Goal: Information Seeking & Learning: Find specific fact

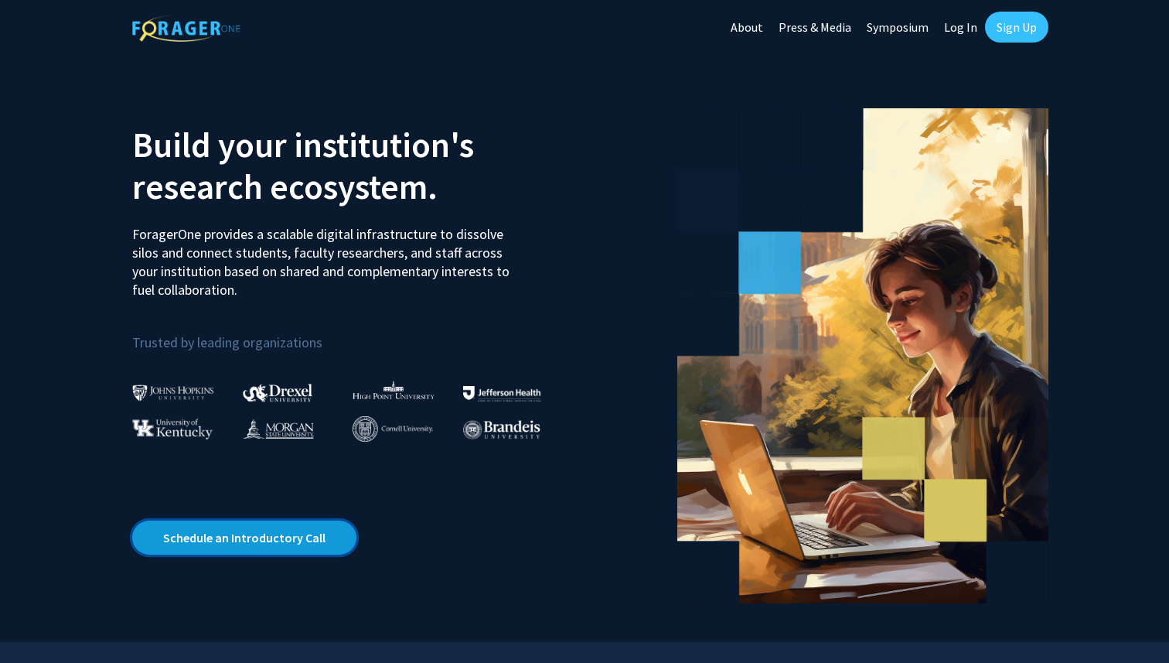
click at [243, 541] on link "Schedule an Introductory Call" at bounding box center [244, 537] width 224 height 34
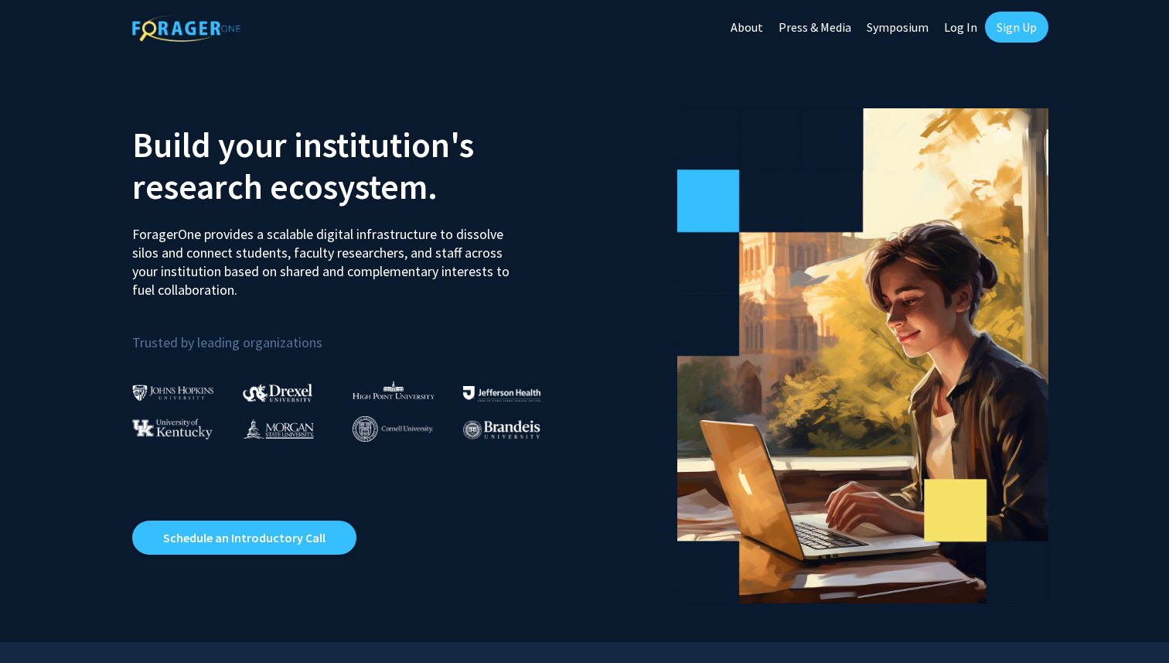
click at [960, 29] on link "Log In" at bounding box center [960, 27] width 49 height 54
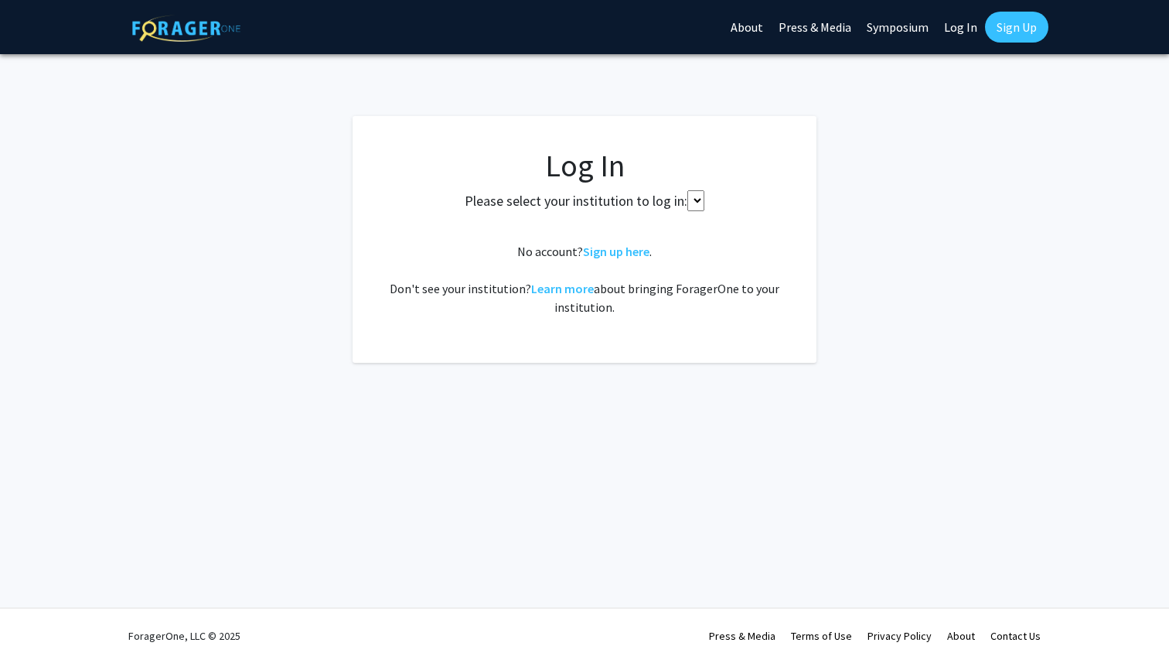
select select
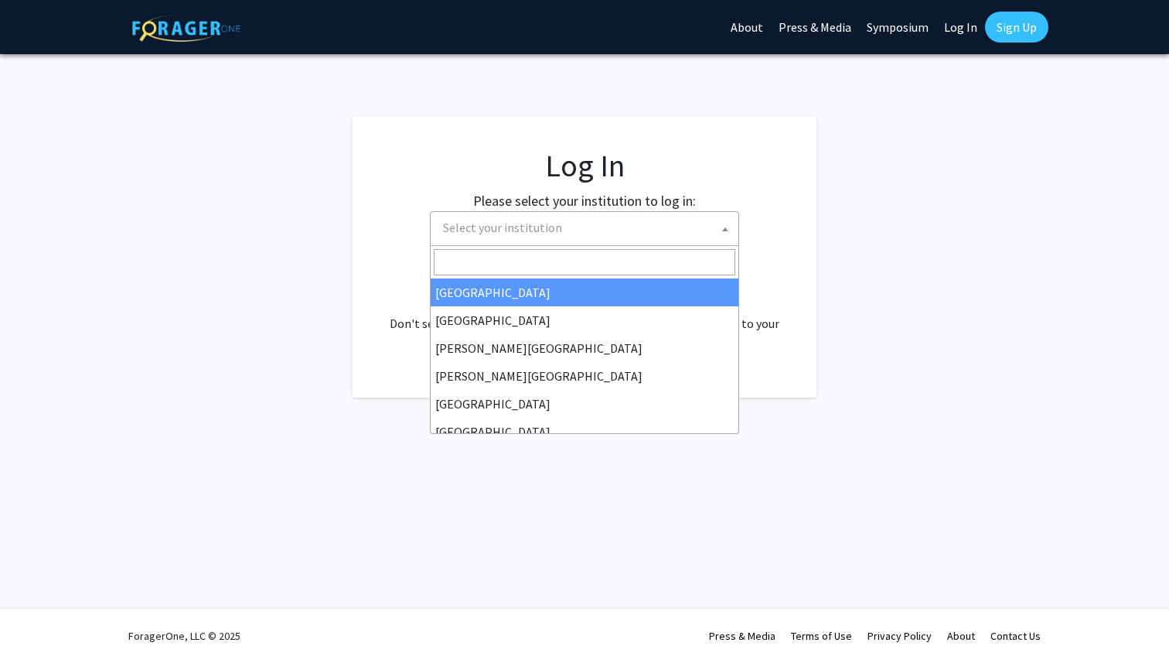
click at [570, 231] on span "Select your institution" at bounding box center [588, 228] width 302 height 32
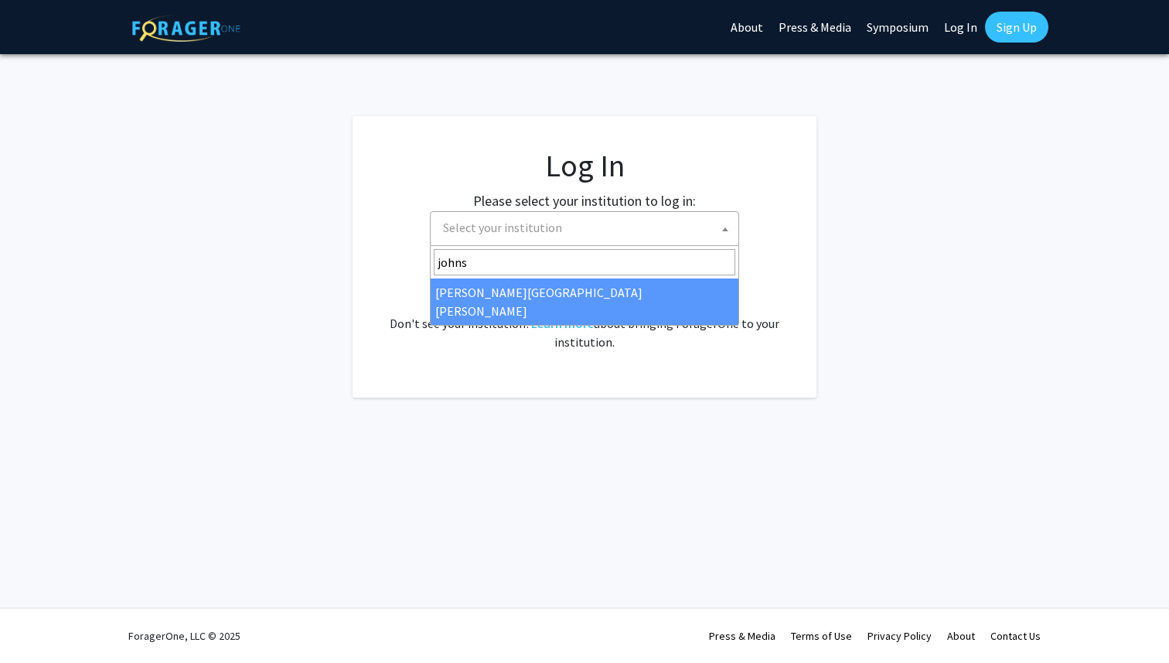
type input "johns"
select select "1"
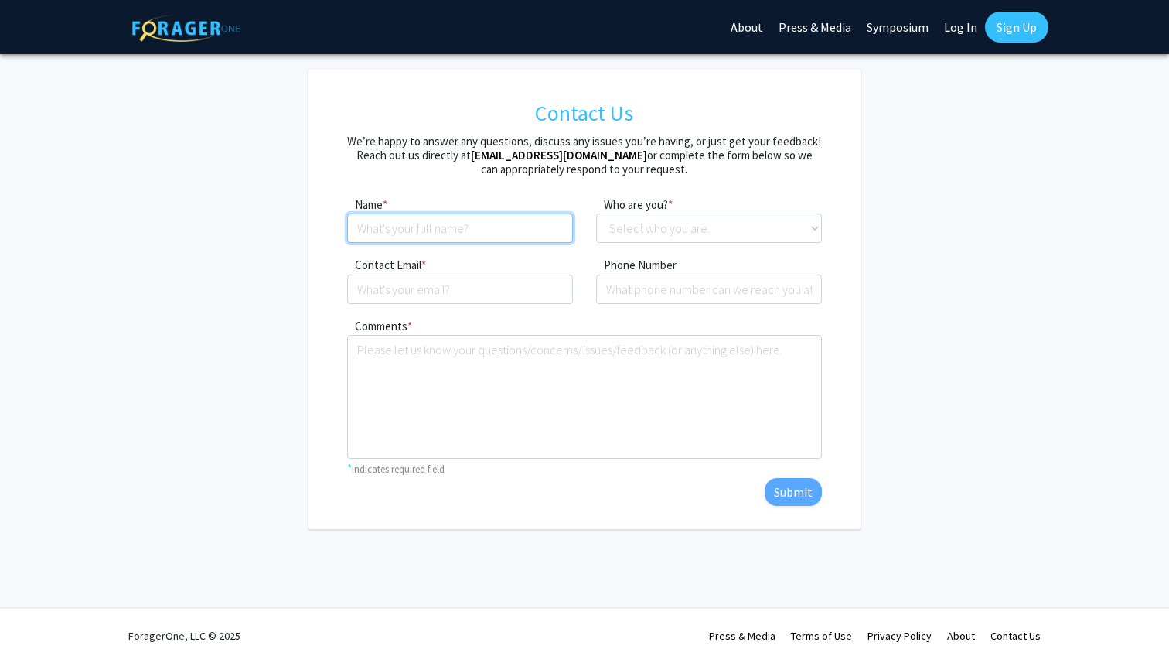
click at [527, 214] on input at bounding box center [460, 227] width 226 height 29
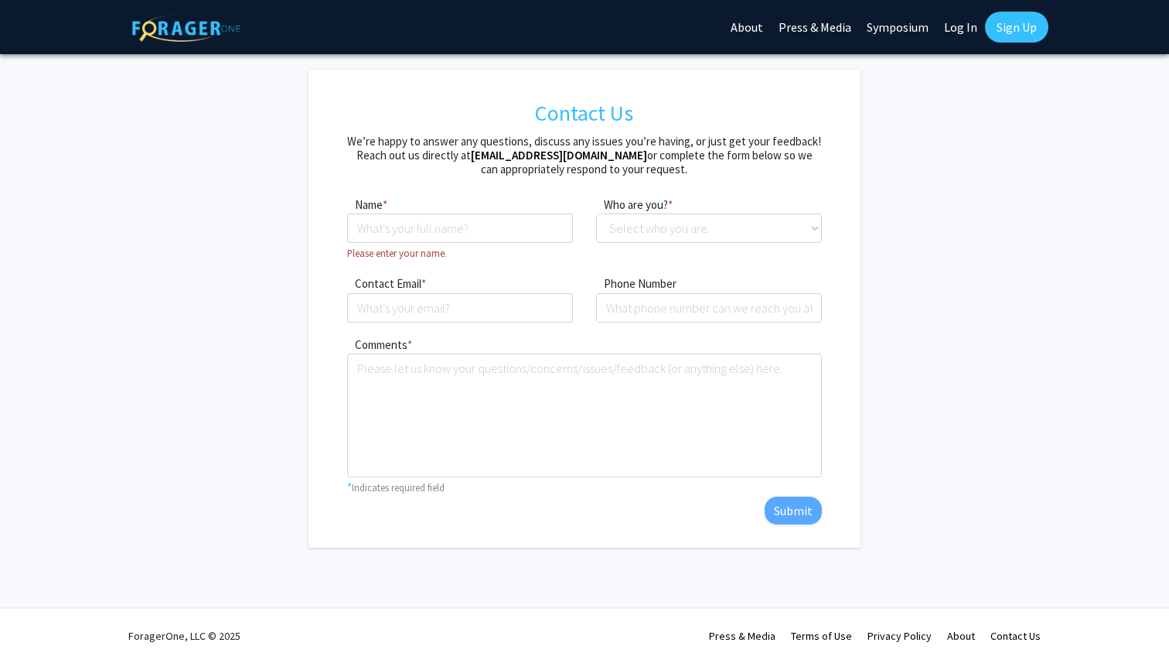
click at [930, 319] on form "Contact Us We’re happy to answer any questions, discuss any issues you’re havin…" at bounding box center [584, 309] width 827 height 478
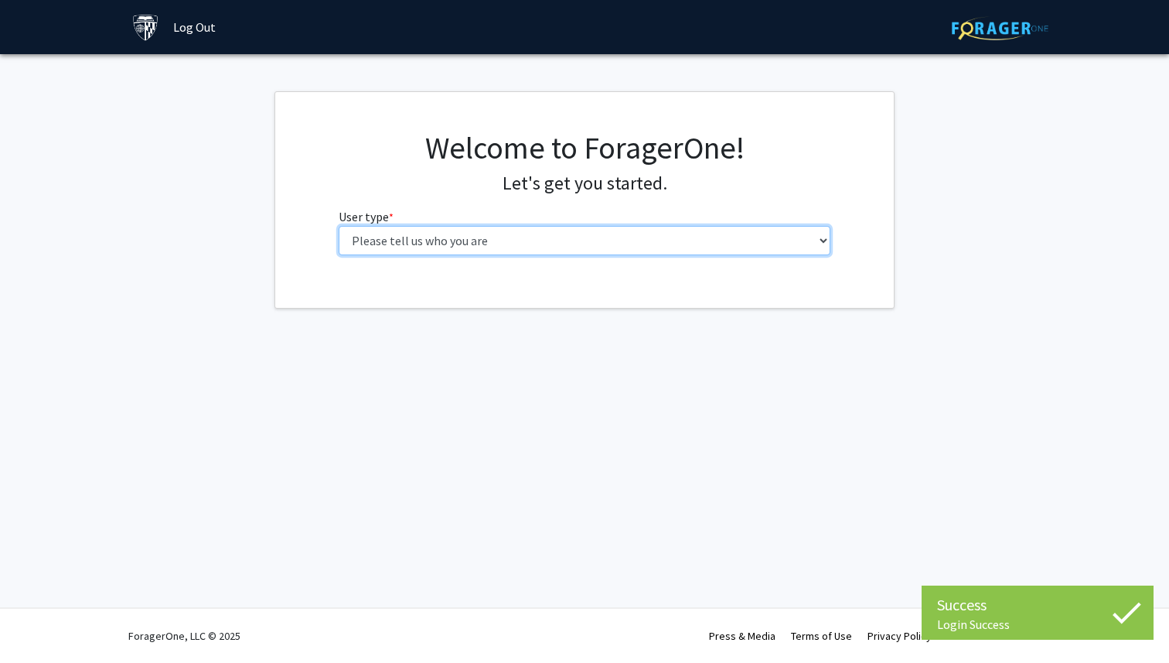
click at [557, 244] on select "Please tell us who you are Undergraduate Student Master's Student Doctoral Cand…" at bounding box center [585, 240] width 493 height 29
select select "1: undergrad"
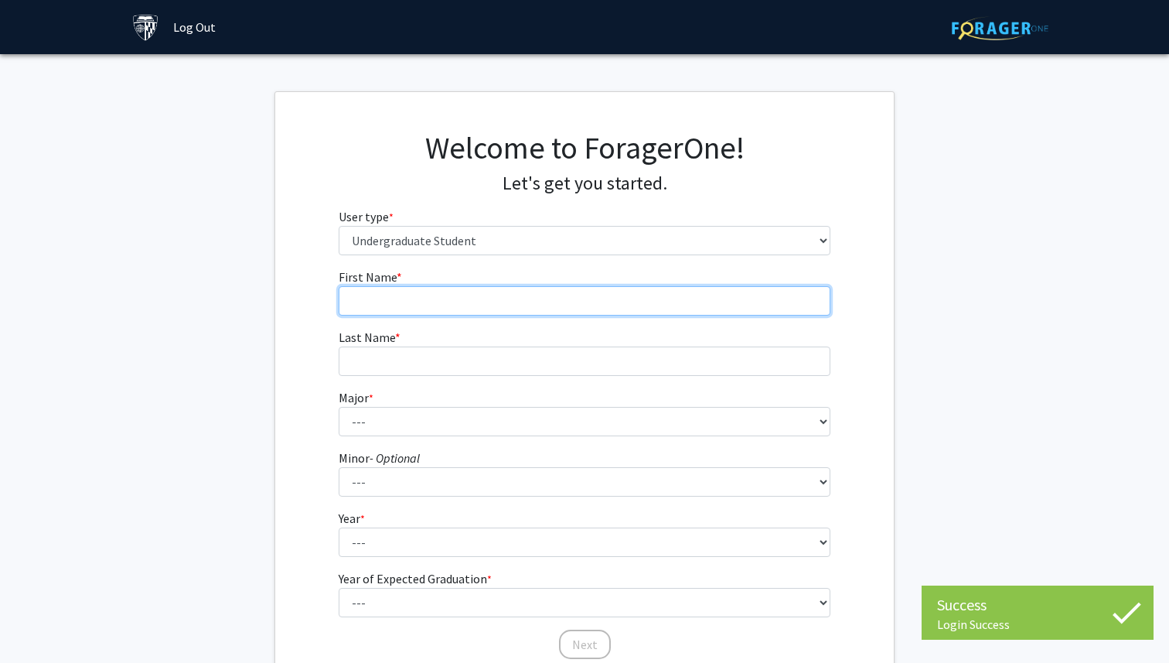
click at [610, 302] on input "First Name * required" at bounding box center [585, 300] width 493 height 29
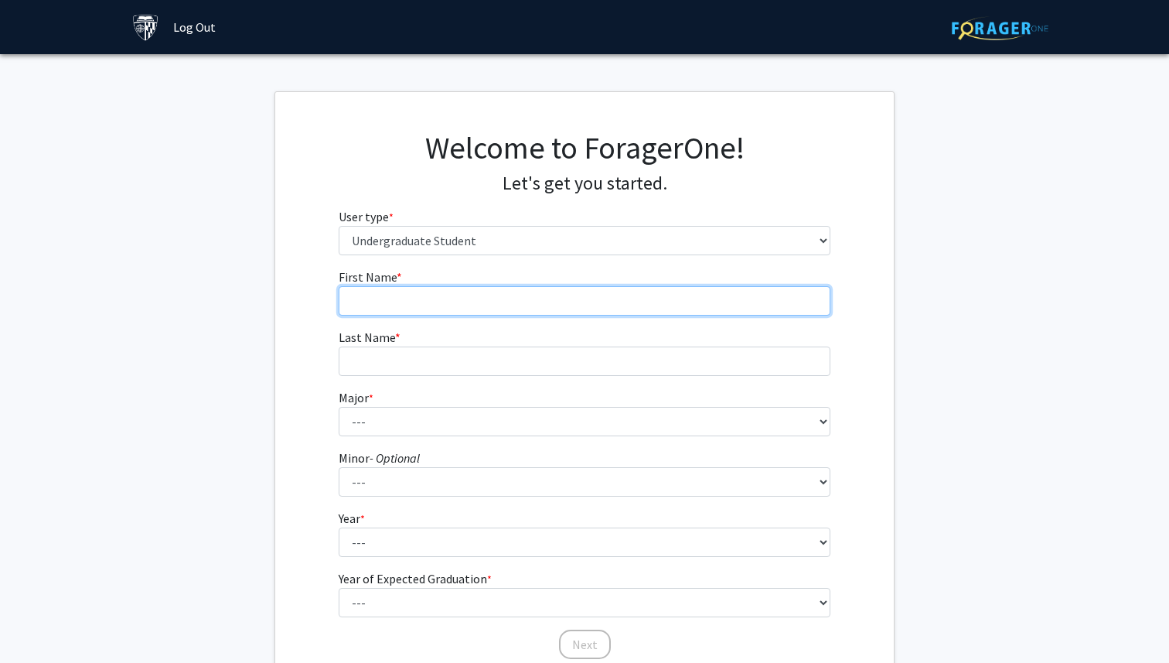
type input "Zile"
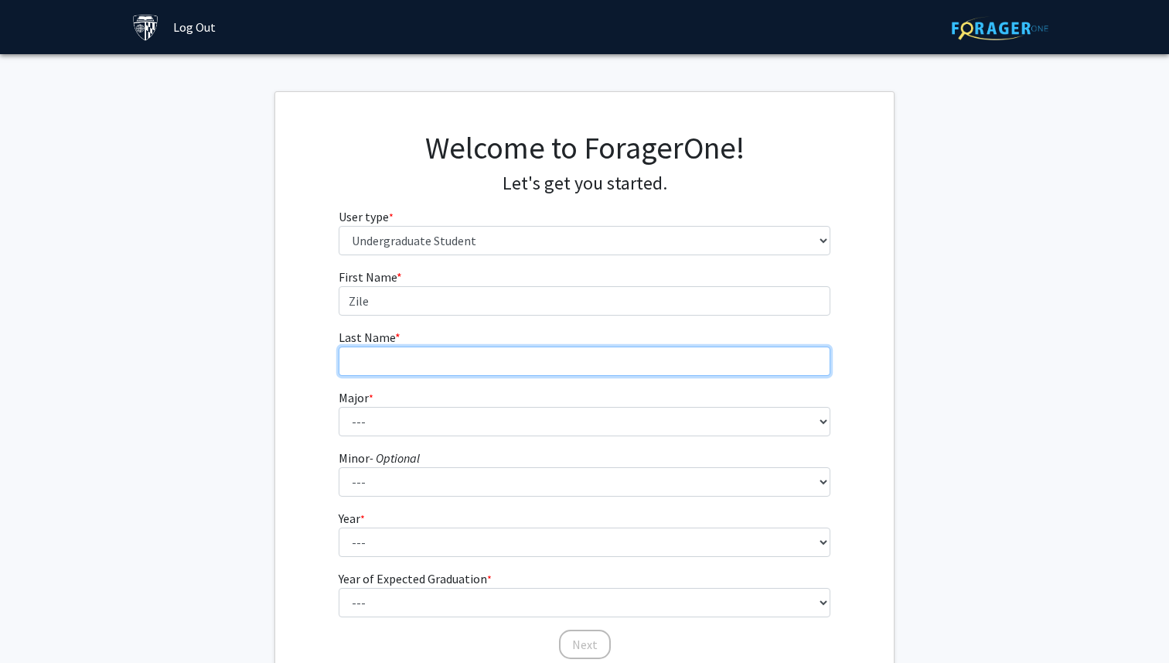
type input "Yan"
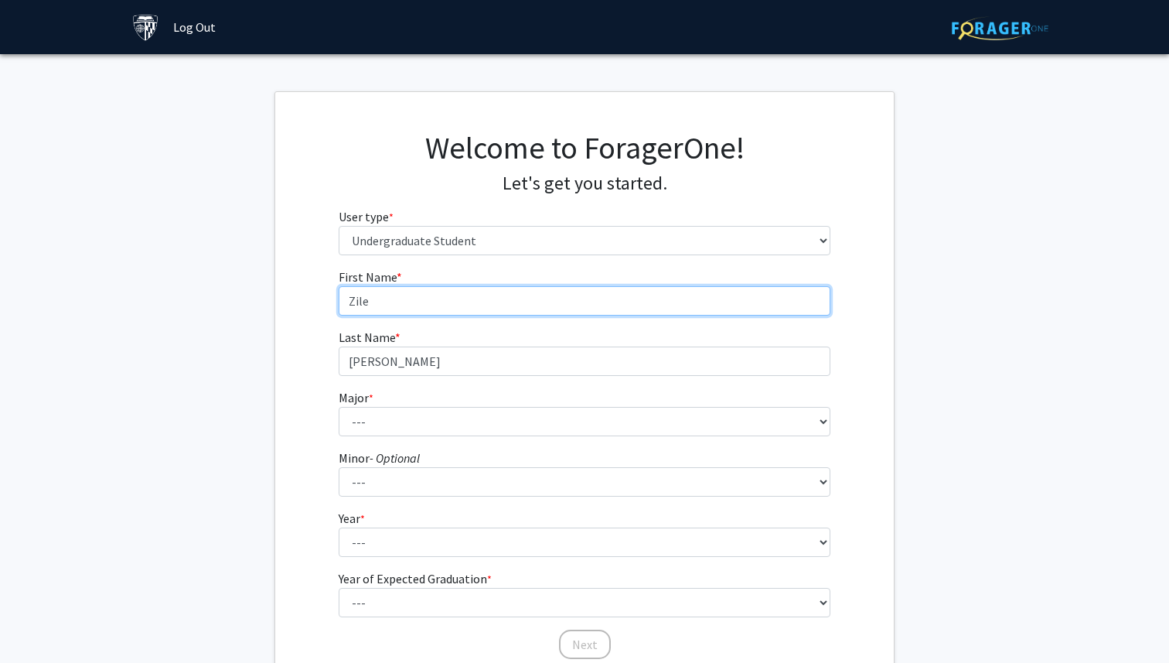
scroll to position [128, 0]
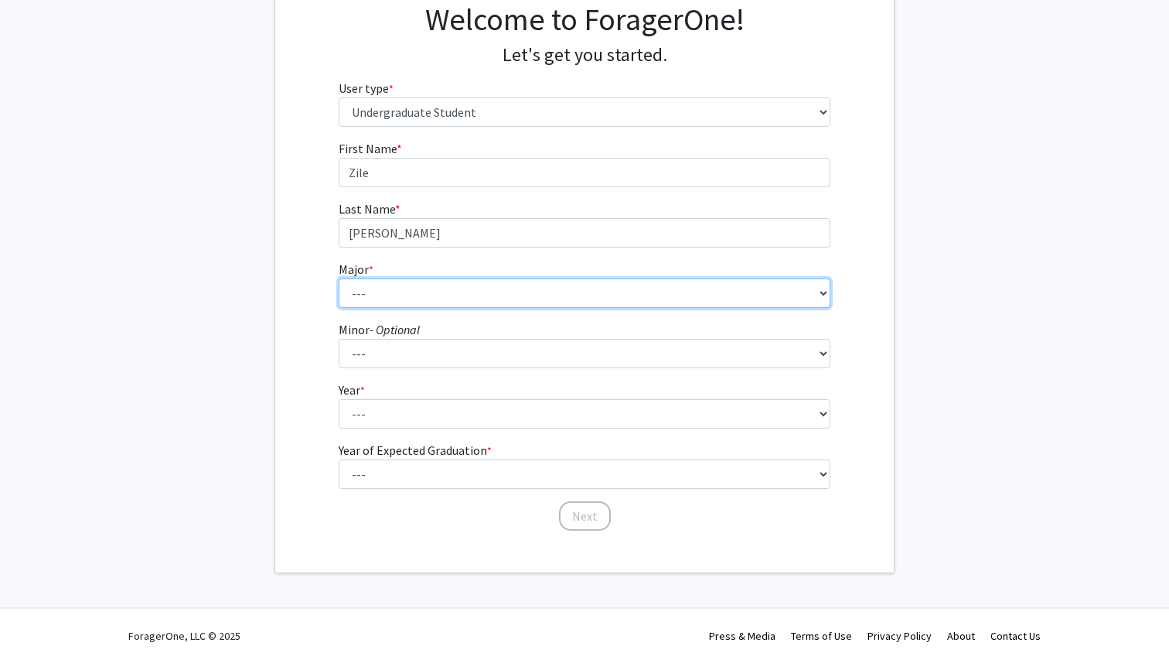
click at [442, 281] on select "--- Africana Studies Anthropology Applied Mathematics & Statistics Archaeology …" at bounding box center [585, 292] width 493 height 29
click at [432, 290] on select "--- Africana Studies Anthropology Applied Mathematics & Statistics Archaeology …" at bounding box center [585, 292] width 493 height 29
select select "34: 48"
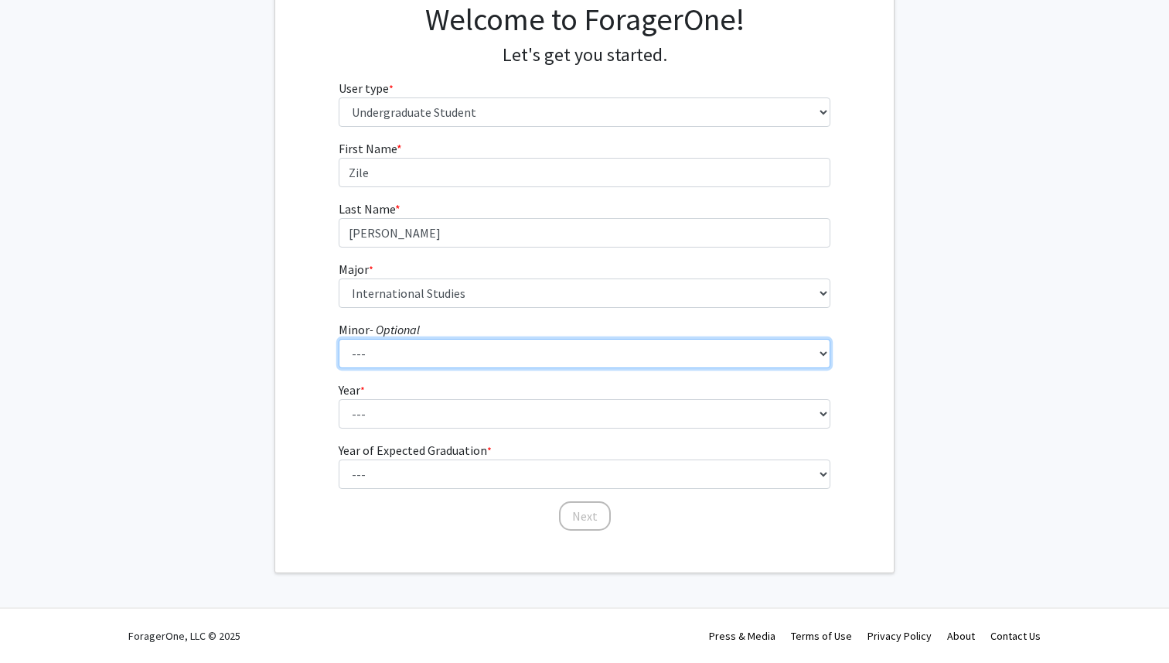
click at [499, 339] on select "--- Accounting and Financial Management Africana Studies Anthropology Applied M…" at bounding box center [585, 353] width 493 height 29
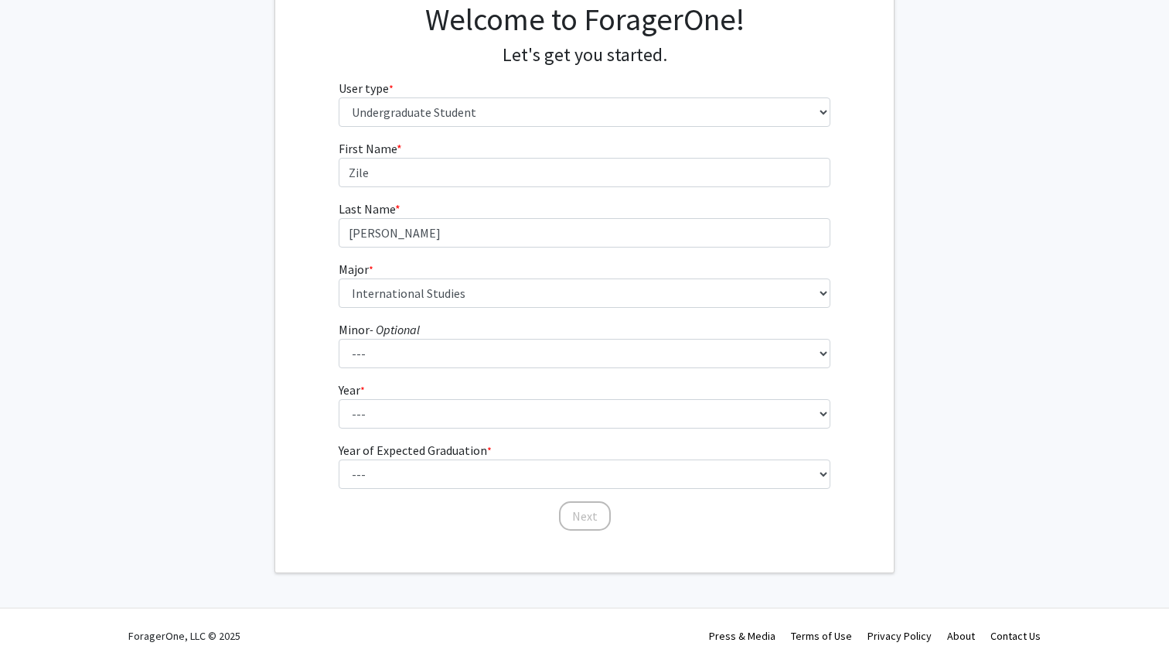
click at [568, 428] on form "First Name * required Zile Last Name * required Yan Major * required --- Africa…" at bounding box center [585, 327] width 493 height 377
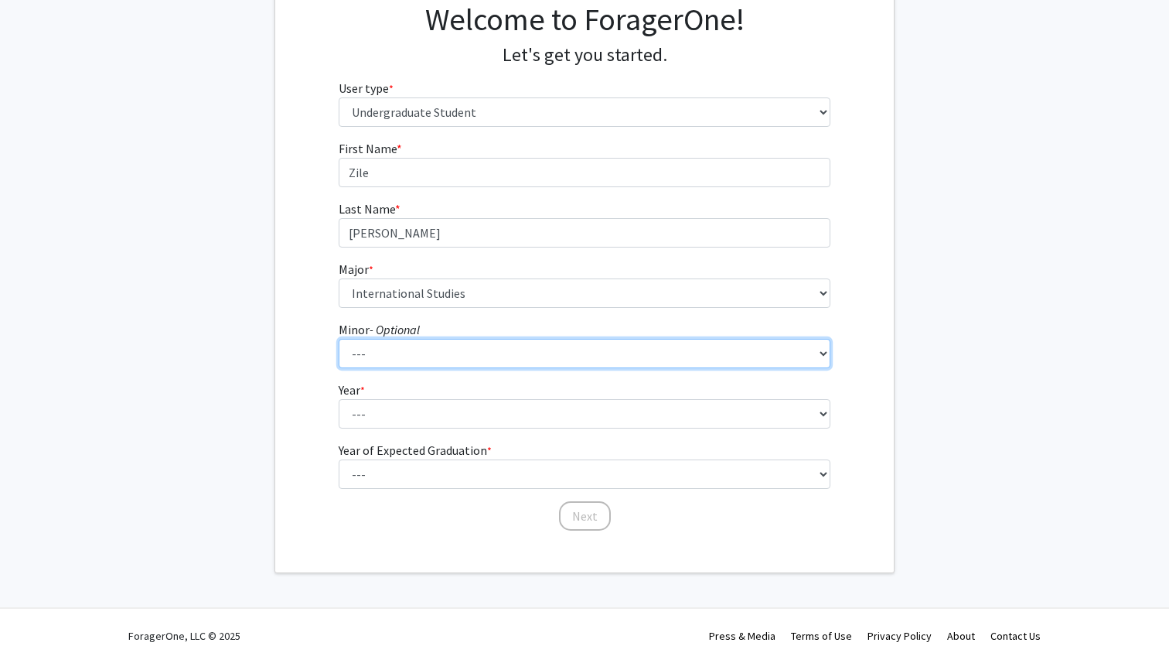
click at [557, 357] on select "--- Accounting and Financial Management Africana Studies Anthropology Applied M…" at bounding box center [585, 353] width 493 height 29
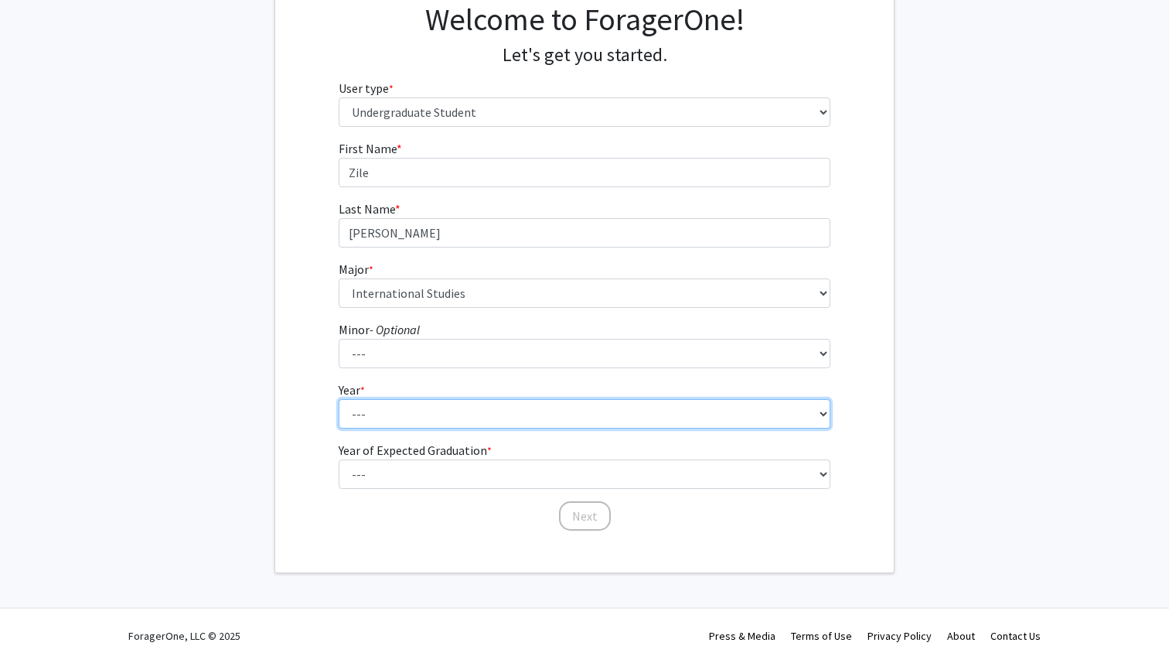
click at [462, 418] on select "--- First-year Sophomore Junior Senior Postbaccalaureate Certificate" at bounding box center [585, 413] width 493 height 29
click at [430, 421] on select "--- First-year Sophomore Junior Senior Postbaccalaureate Certificate" at bounding box center [585, 413] width 493 height 29
select select "3: junior"
click at [433, 408] on select "--- First-year Sophomore Junior Senior Postbaccalaureate Certificate" at bounding box center [585, 413] width 493 height 29
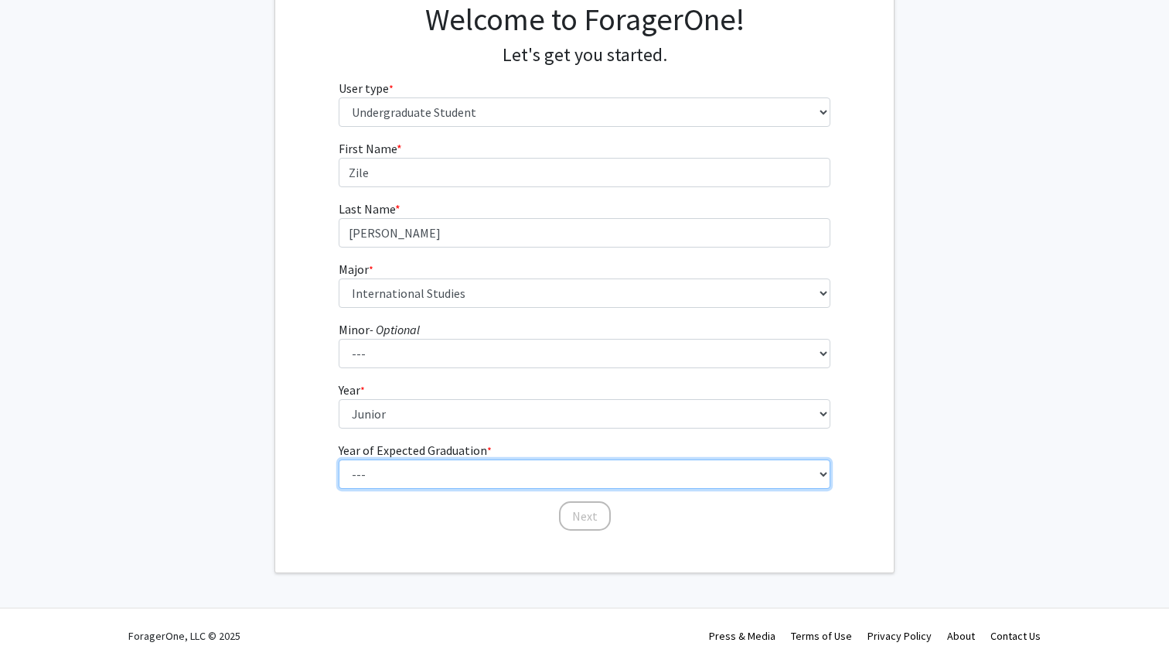
click at [465, 470] on select "--- 2025 2026 2027 2028 2029 2030 2031 2032 2033 2034" at bounding box center [585, 473] width 493 height 29
select select "3: 2027"
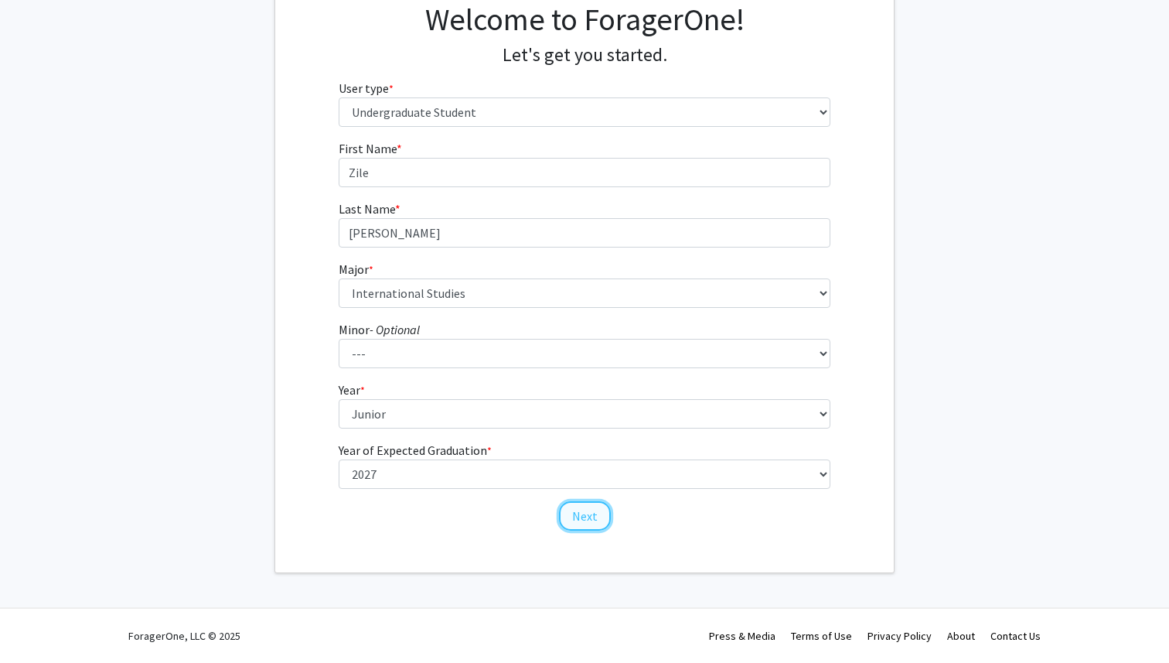
click at [592, 516] on button "Next" at bounding box center [585, 515] width 52 height 29
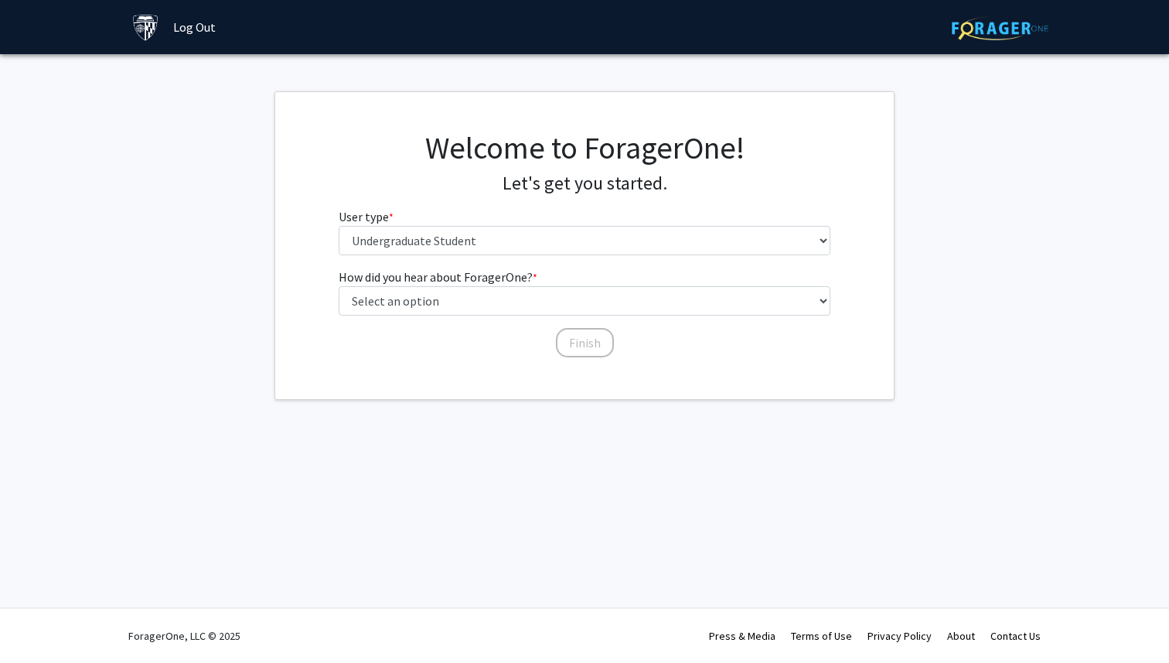
scroll to position [0, 0]
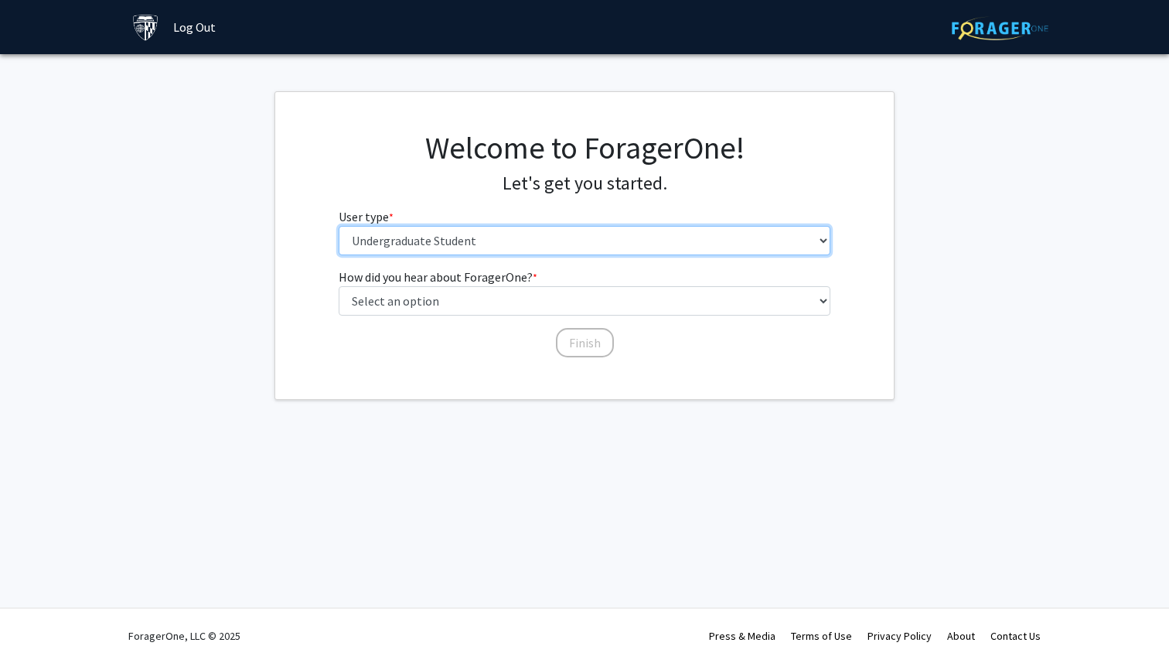
click at [549, 246] on select "Please tell us who you are Undergraduate Student Master's Student Doctoral Cand…" at bounding box center [585, 240] width 493 height 29
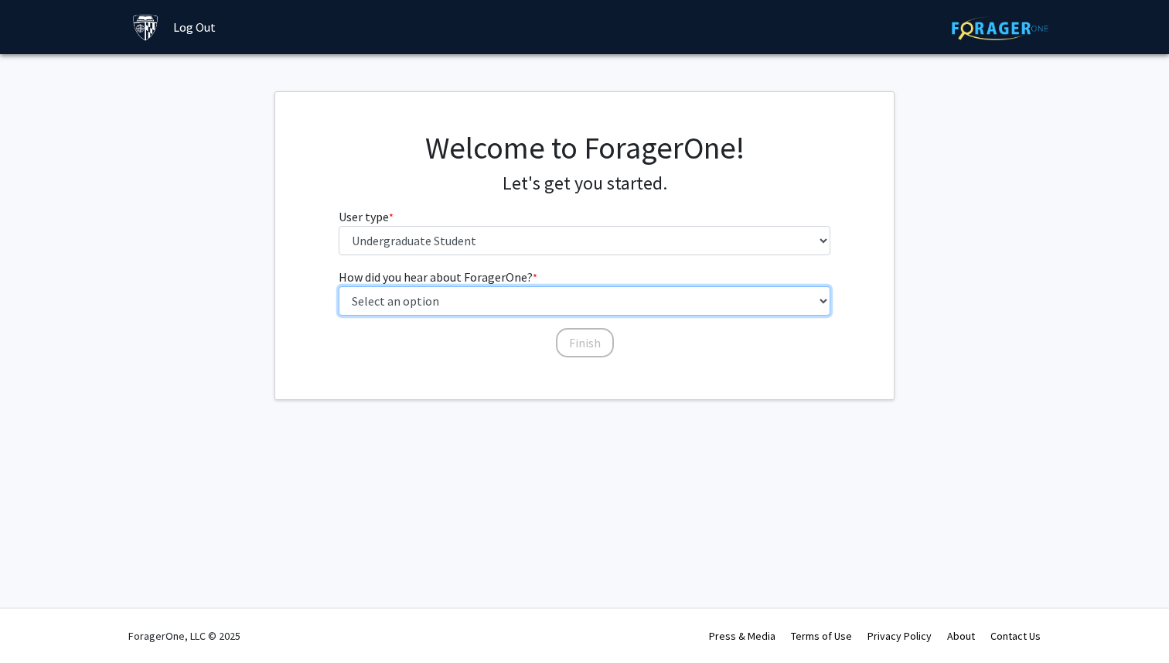
click at [548, 309] on select "Select an option Peer/student recommendation Faculty/staff recommendation Unive…" at bounding box center [585, 300] width 493 height 29
select select "2: faculty_recommendation"
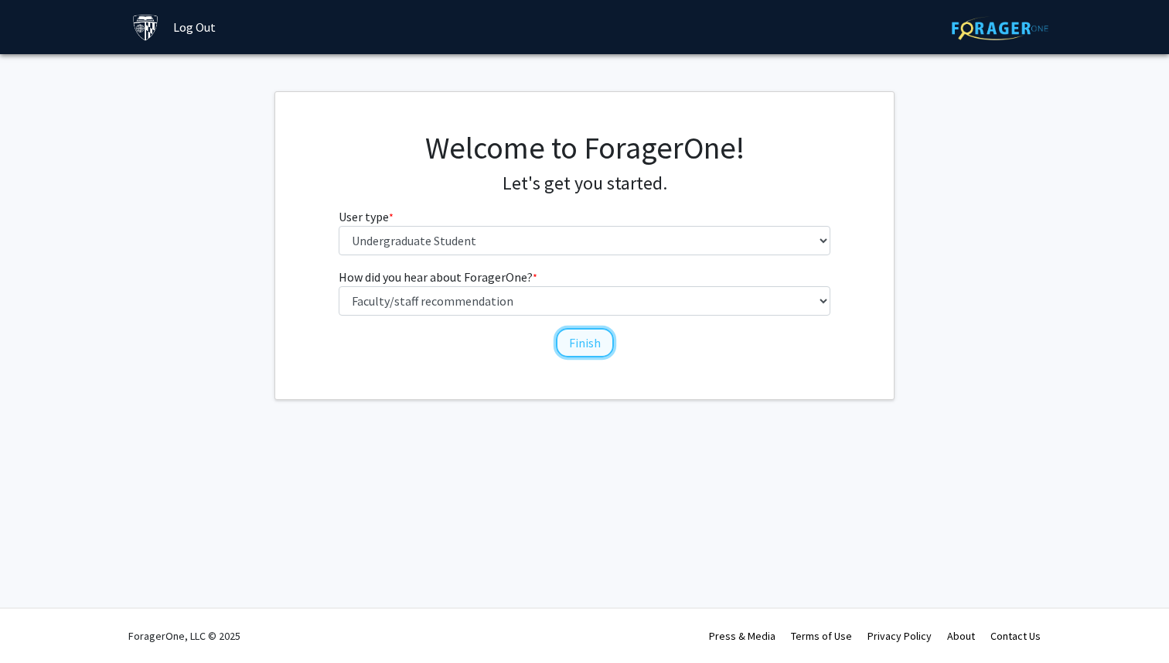
click at [581, 344] on button "Finish" at bounding box center [585, 342] width 58 height 29
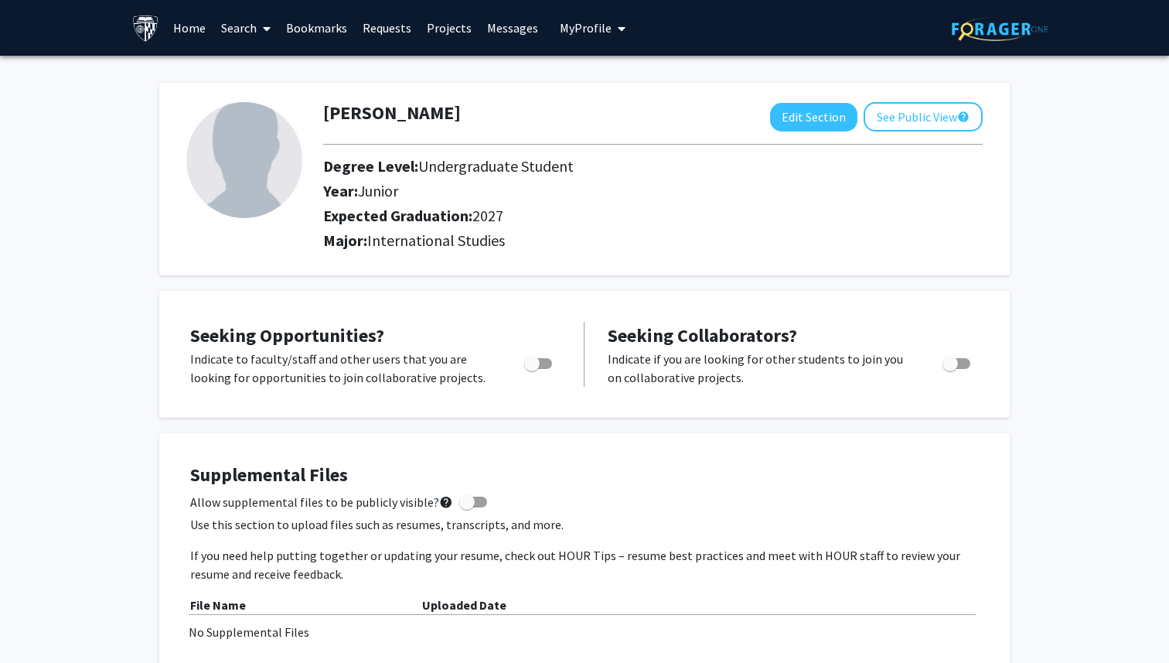
click at [244, 23] on link "Search" at bounding box center [245, 28] width 65 height 54
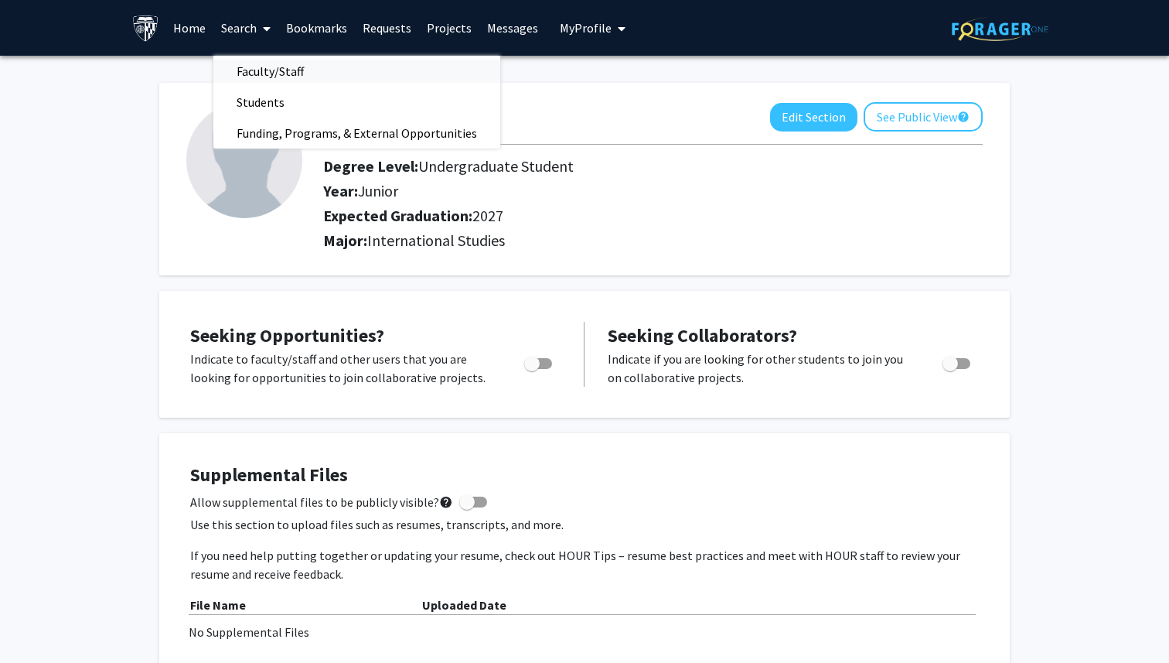
click at [274, 66] on span "Faculty/Staff" at bounding box center [270, 71] width 114 height 31
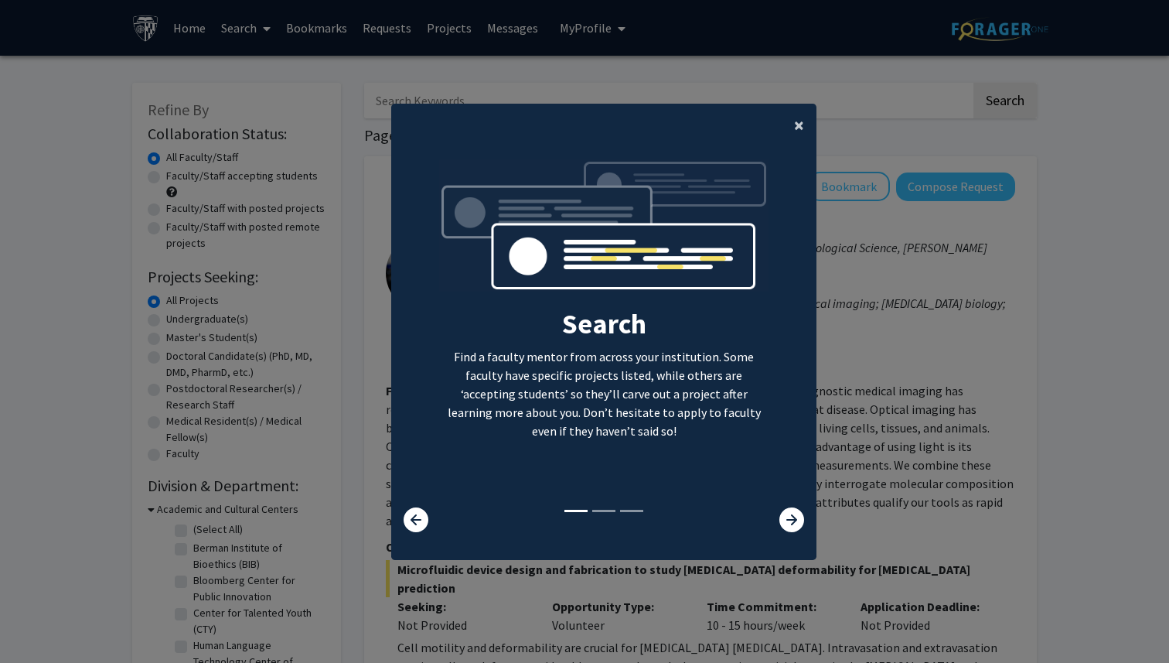
click at [790, 131] on button "×" at bounding box center [799, 125] width 35 height 43
click at [793, 159] on div "Search Find a faculty mentor from across your institution. Some faculty have sp…" at bounding box center [604, 333] width 424 height 348
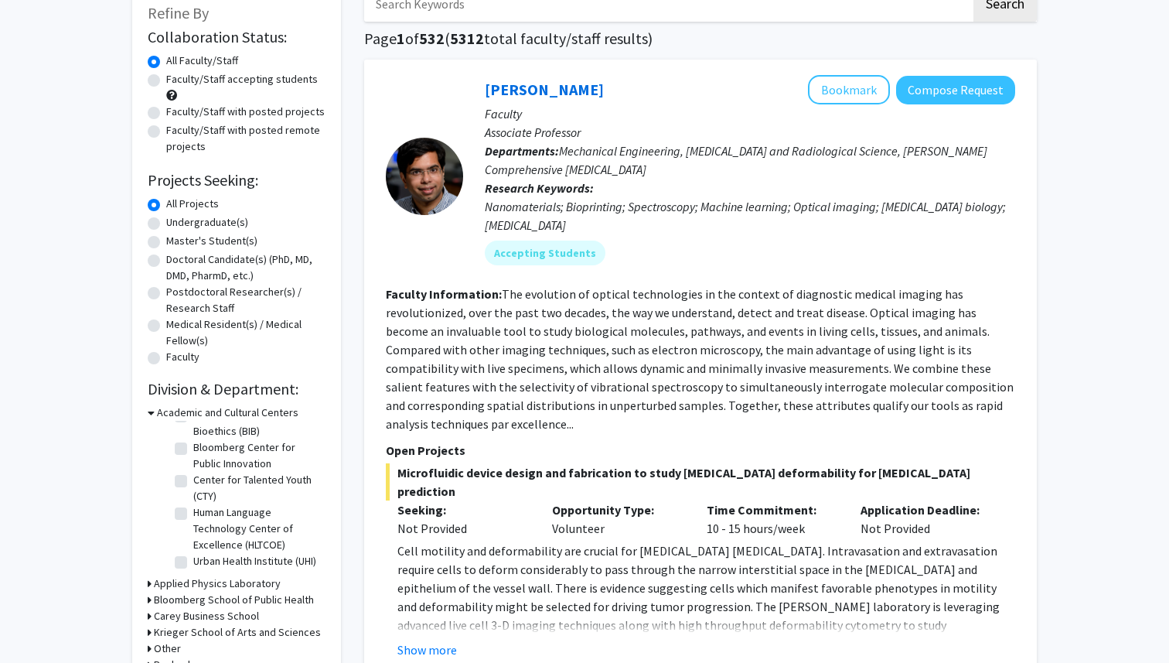
scroll to position [135, 0]
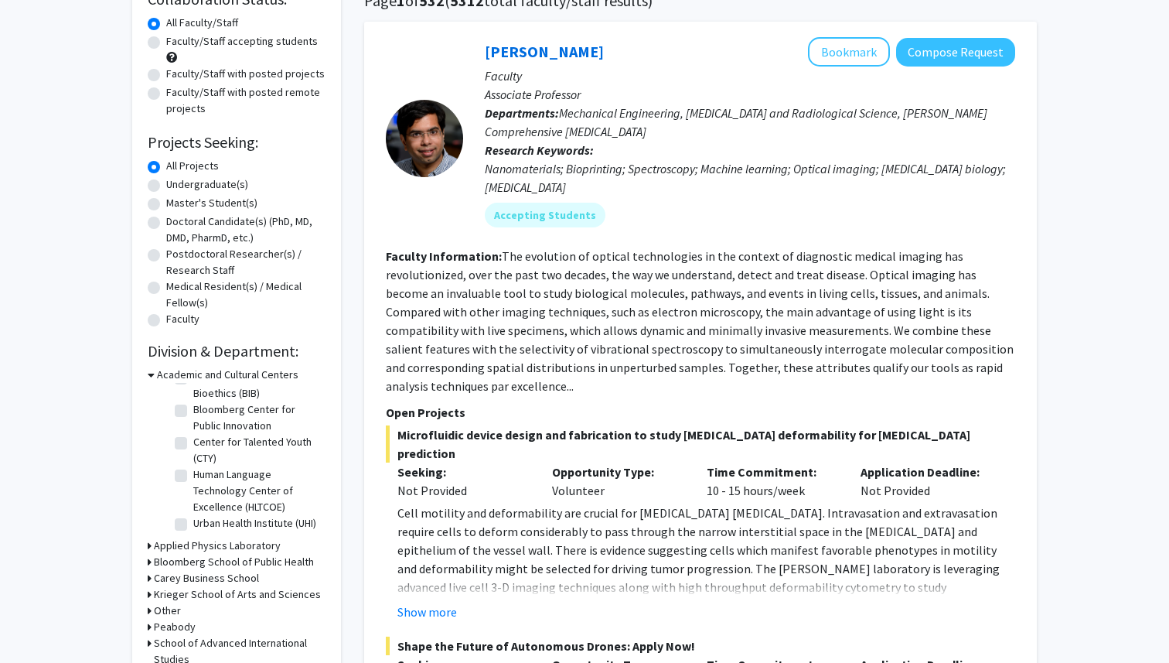
click at [224, 180] on label "Undergraduate(s)" at bounding box center [207, 184] width 82 height 16
click at [176, 180] on input "Undergraduate(s)" at bounding box center [171, 181] width 10 height 10
radio input "true"
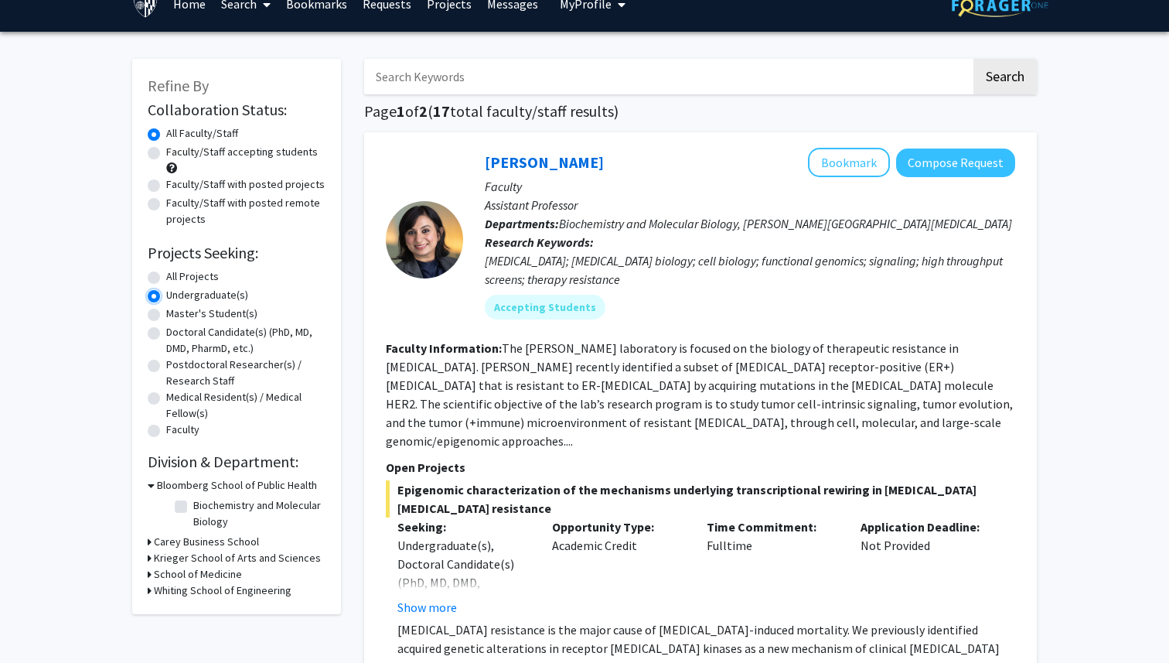
scroll to position [31, 0]
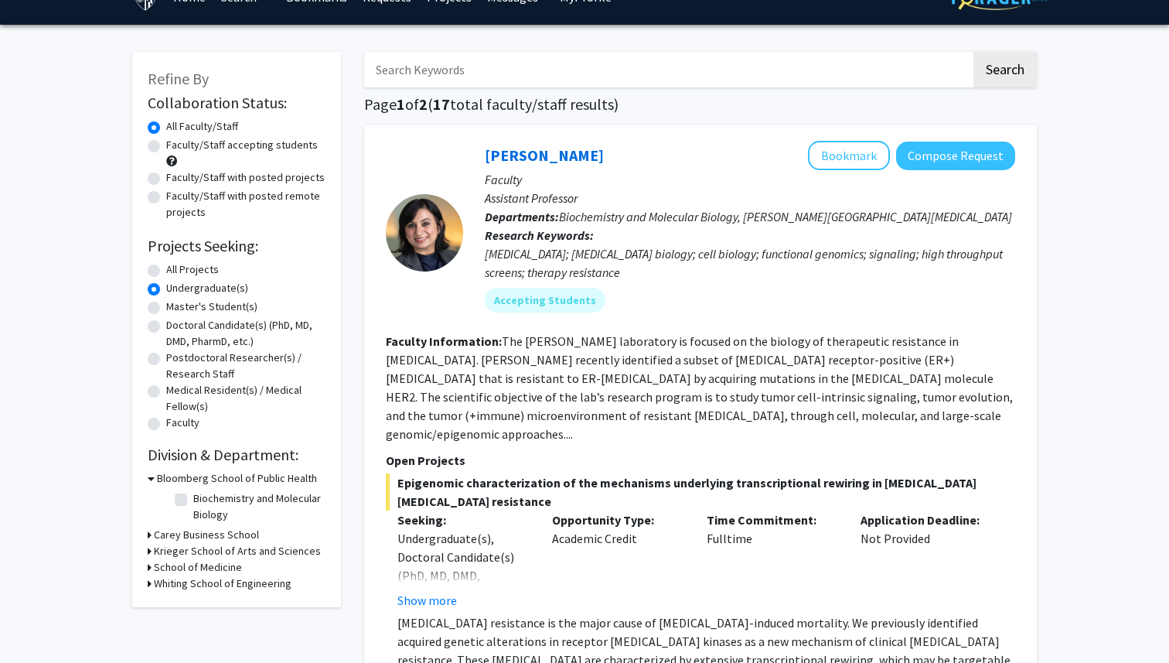
click at [148, 551] on icon at bounding box center [150, 551] width 4 height 16
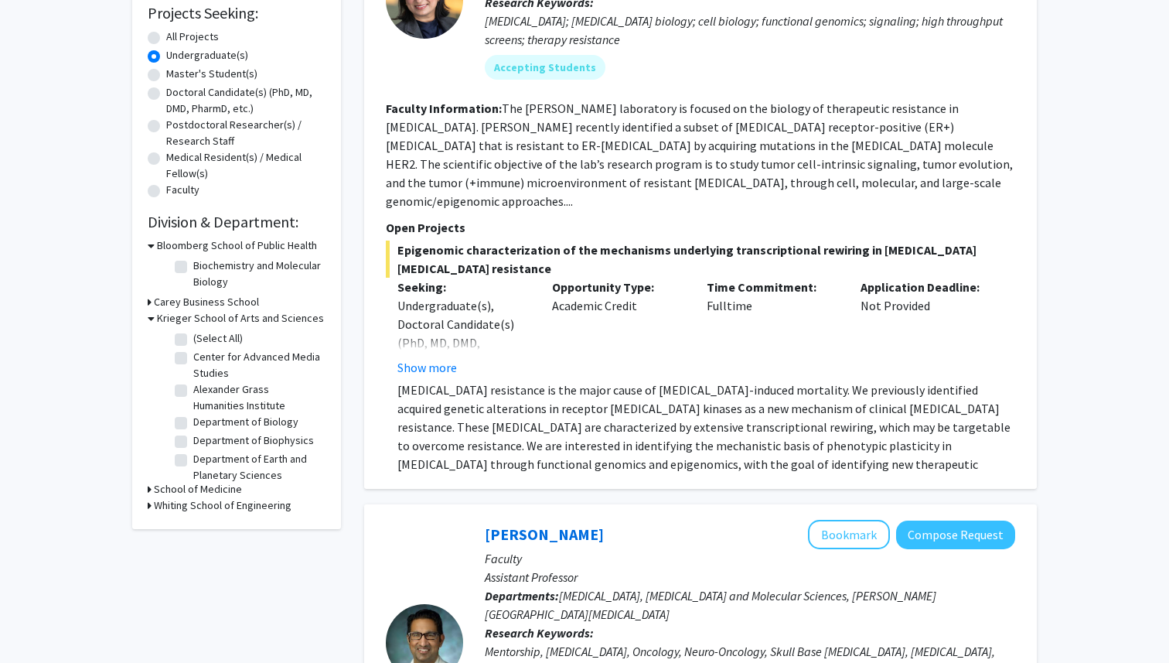
scroll to position [285, 0]
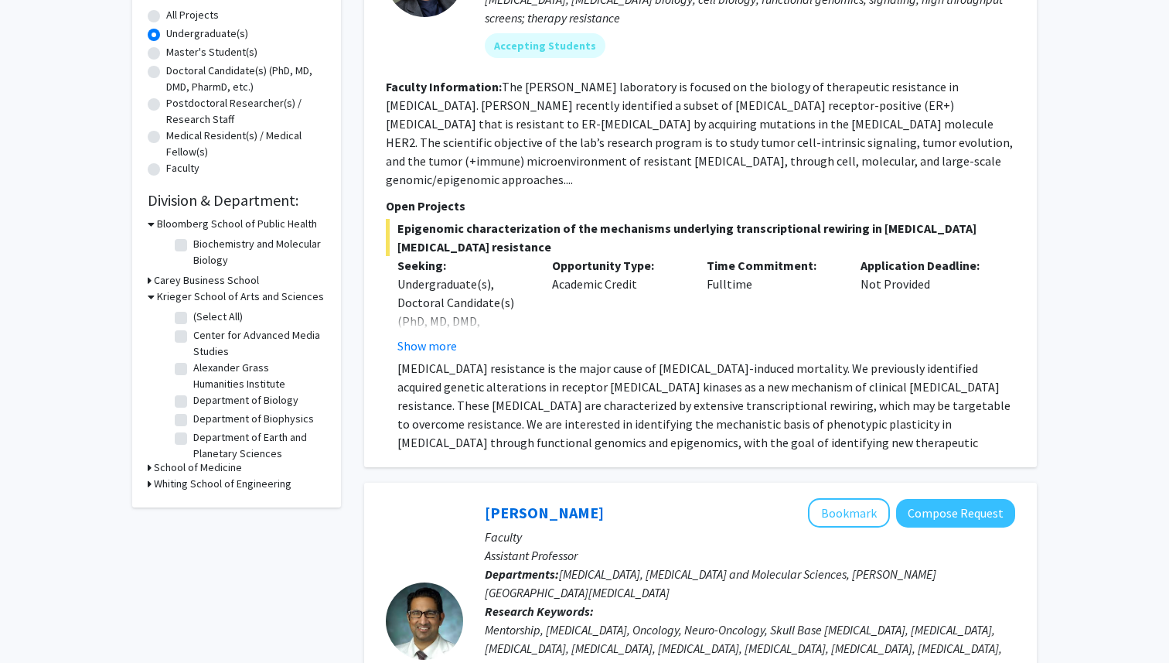
click at [229, 358] on label "Center for Advanced Media Studies" at bounding box center [257, 343] width 128 height 32
click at [203, 337] on input "Center for Advanced Media Studies" at bounding box center [198, 332] width 10 height 10
checkbox input "true"
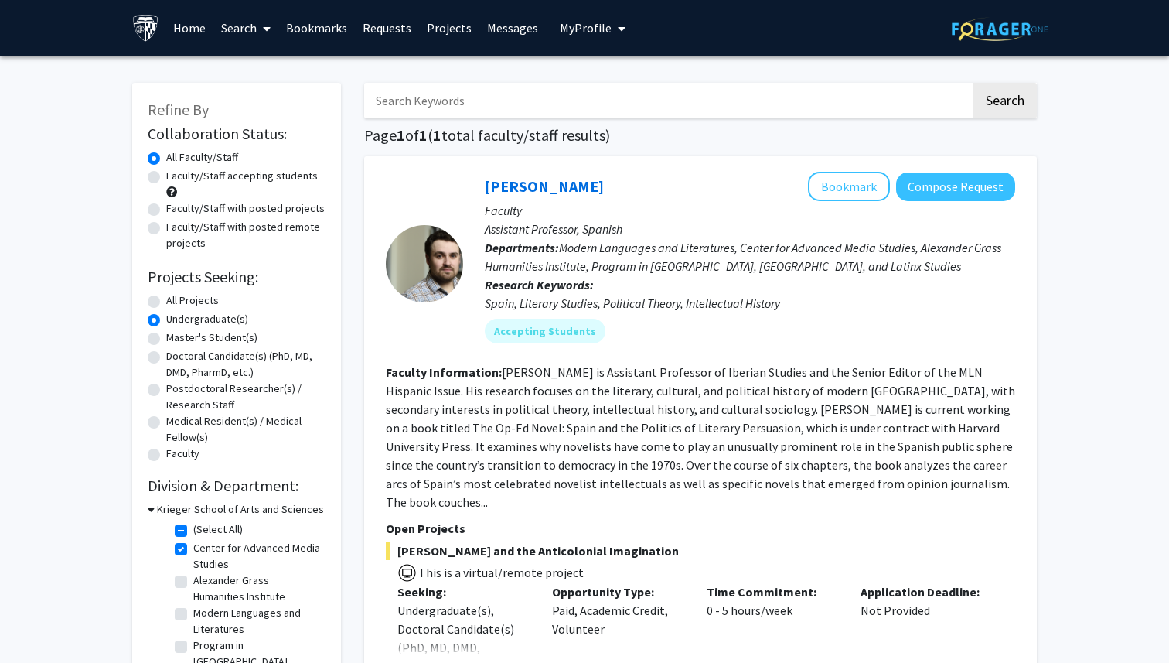
click at [193, 553] on label "Center for Advanced Media Studies" at bounding box center [257, 556] width 128 height 32
click at [193, 550] on input "Center for Advanced Media Studies" at bounding box center [198, 545] width 10 height 10
checkbox input "false"
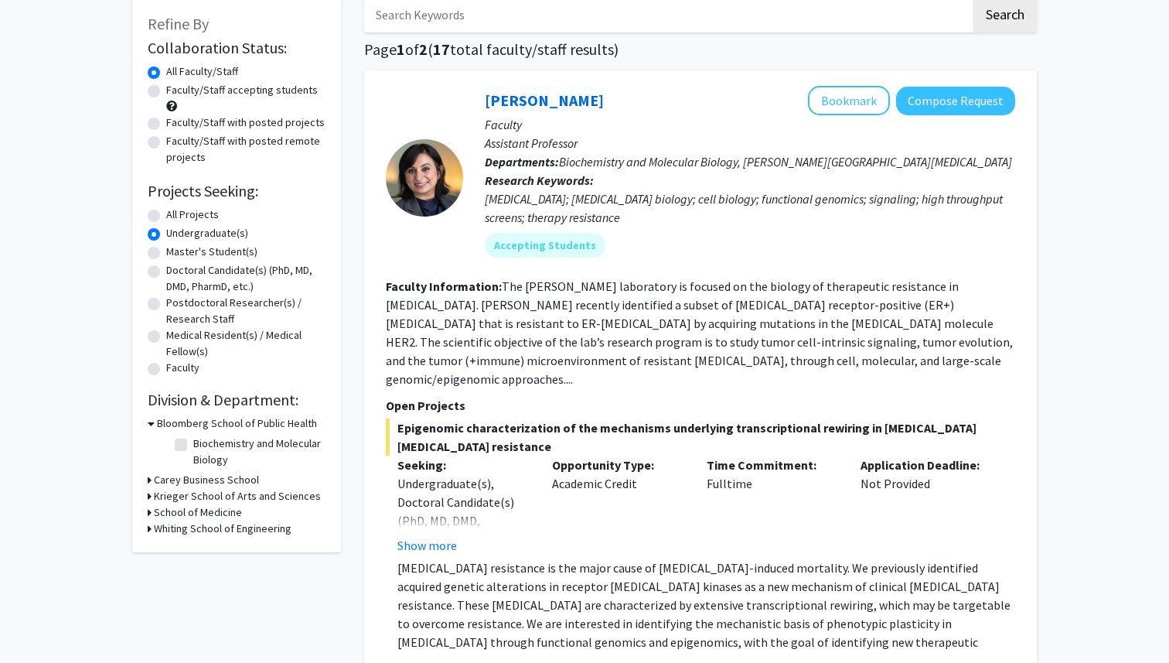
scroll to position [111, 0]
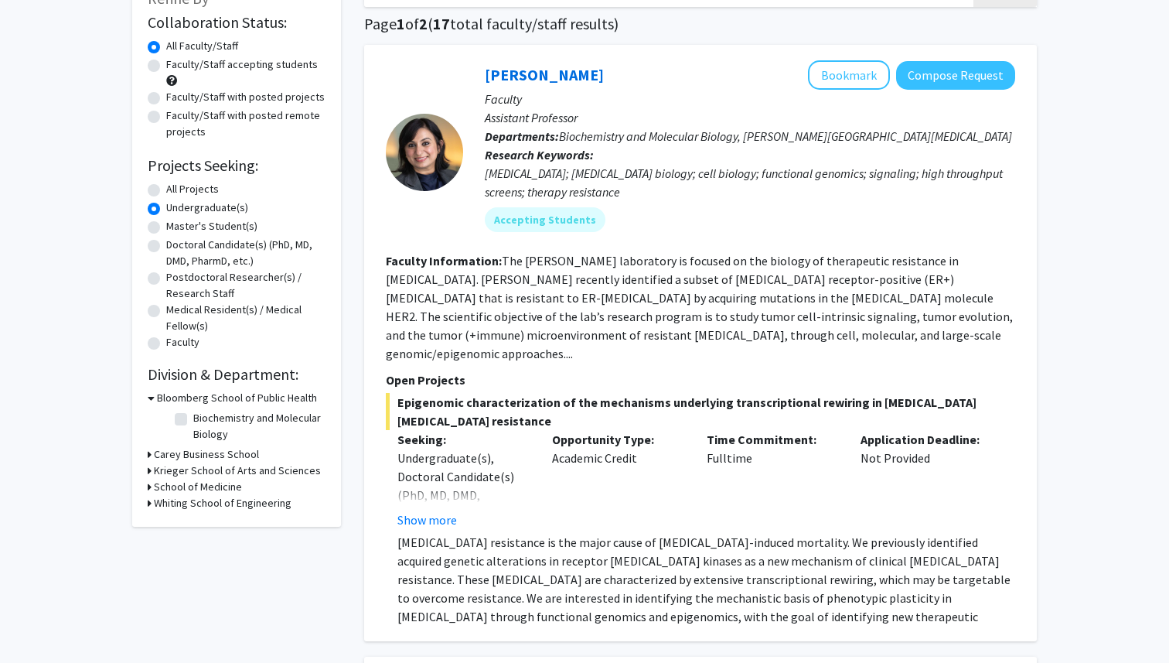
click at [181, 466] on h3 "Krieger School of Arts and Sciences" at bounding box center [237, 470] width 167 height 16
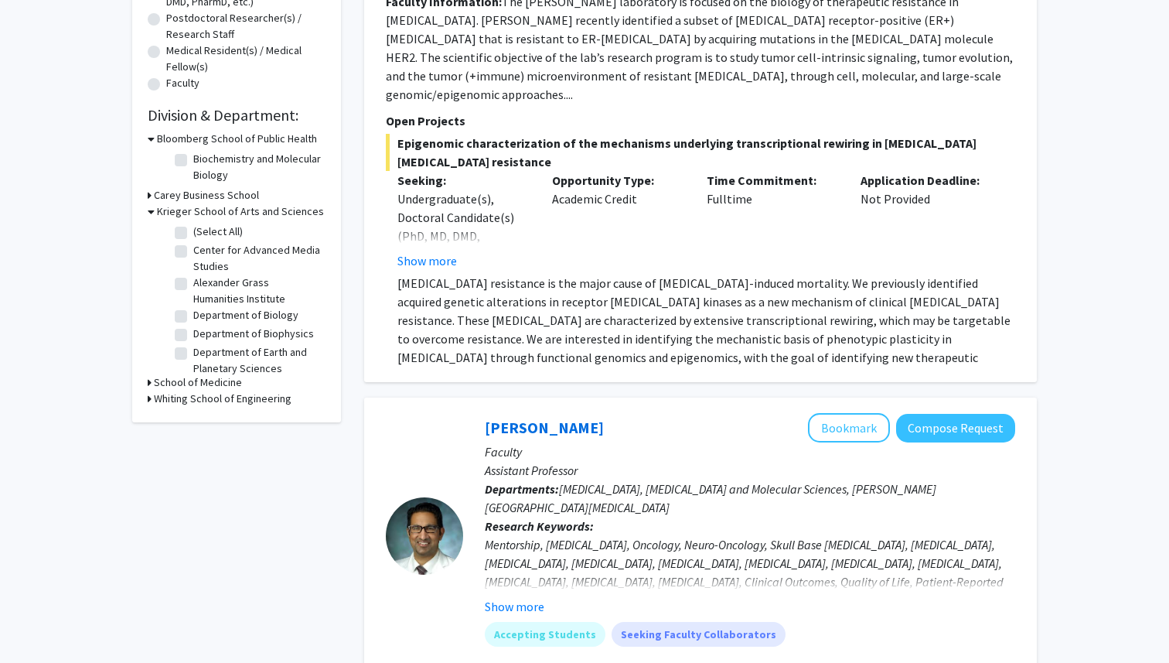
scroll to position [422, 0]
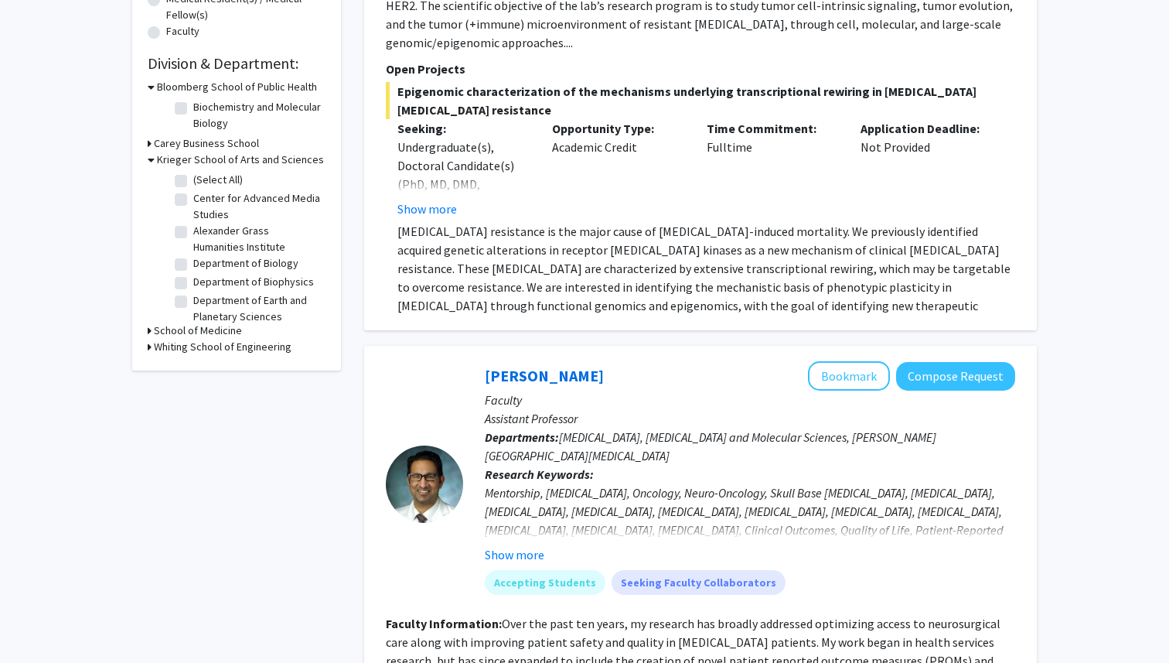
click at [193, 232] on label "Alexander Grass Humanities Institute" at bounding box center [257, 239] width 128 height 32
click at [193, 232] on input "Alexander Grass Humanities Institute" at bounding box center [198, 228] width 10 height 10
checkbox input "true"
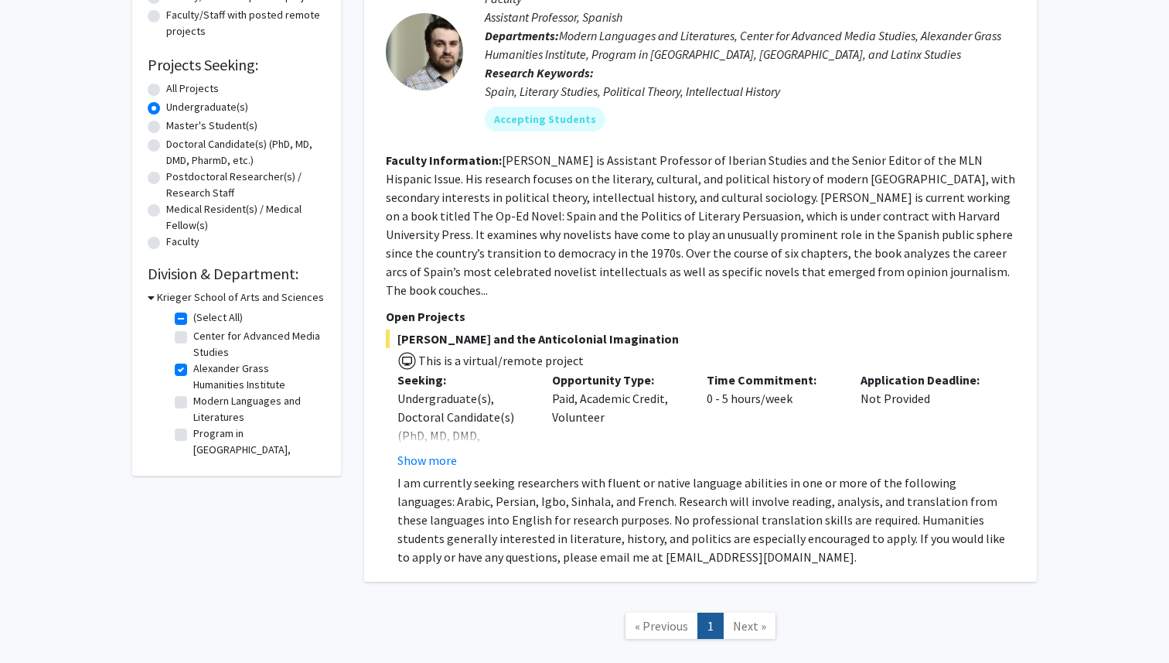
click at [258, 440] on label "Program in Latin American, Caribbean, and Latinx Studies" at bounding box center [257, 457] width 128 height 65
click at [203, 435] on input "Program in Latin American, Caribbean, and Latinx Studies" at bounding box center [198, 430] width 10 height 10
checkbox input "true"
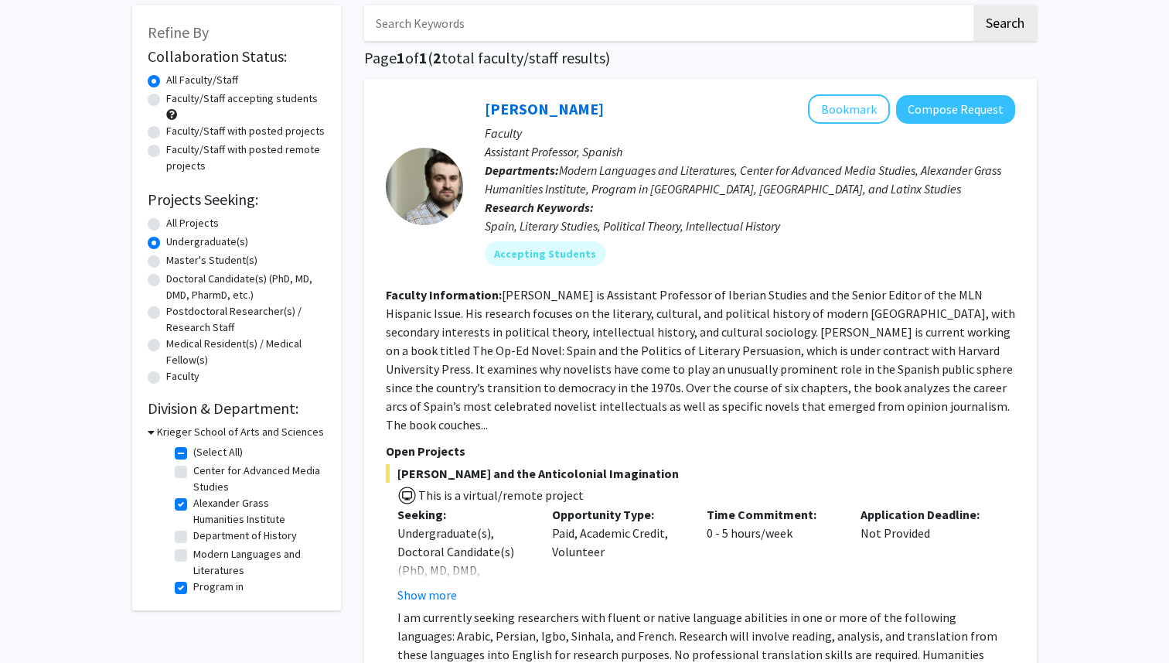
scroll to position [76, 0]
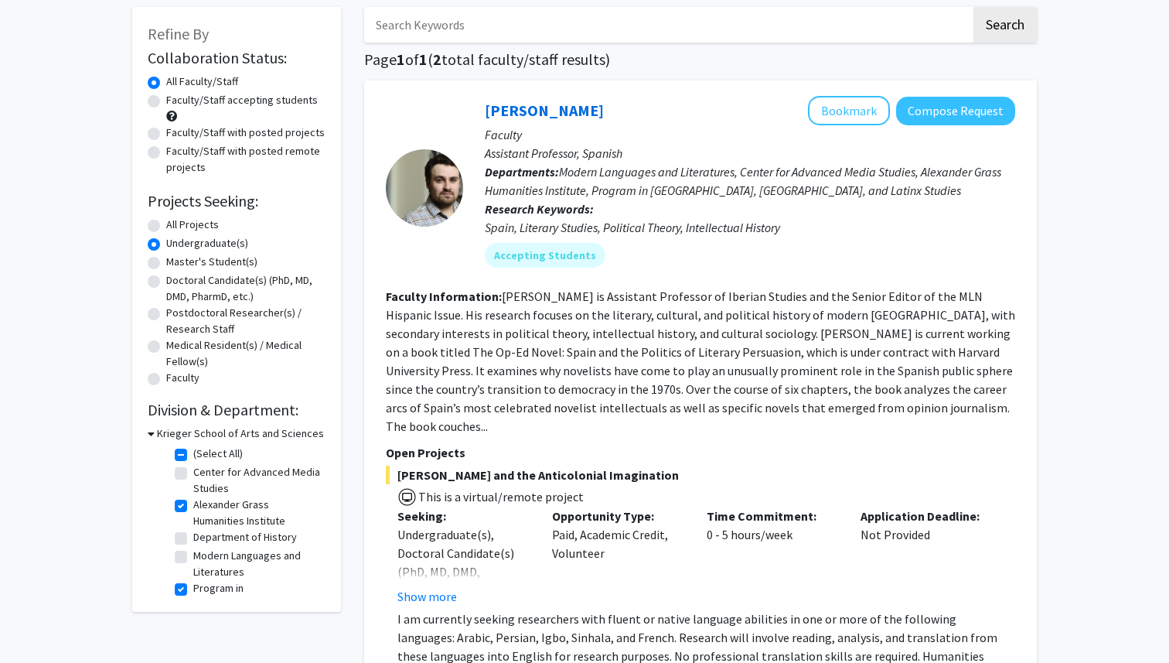
click at [193, 557] on label "Modern Languages and Literatures" at bounding box center [257, 564] width 128 height 32
click at [193, 557] on input "Modern Languages and Literatures" at bounding box center [198, 553] width 10 height 10
checkbox input "true"
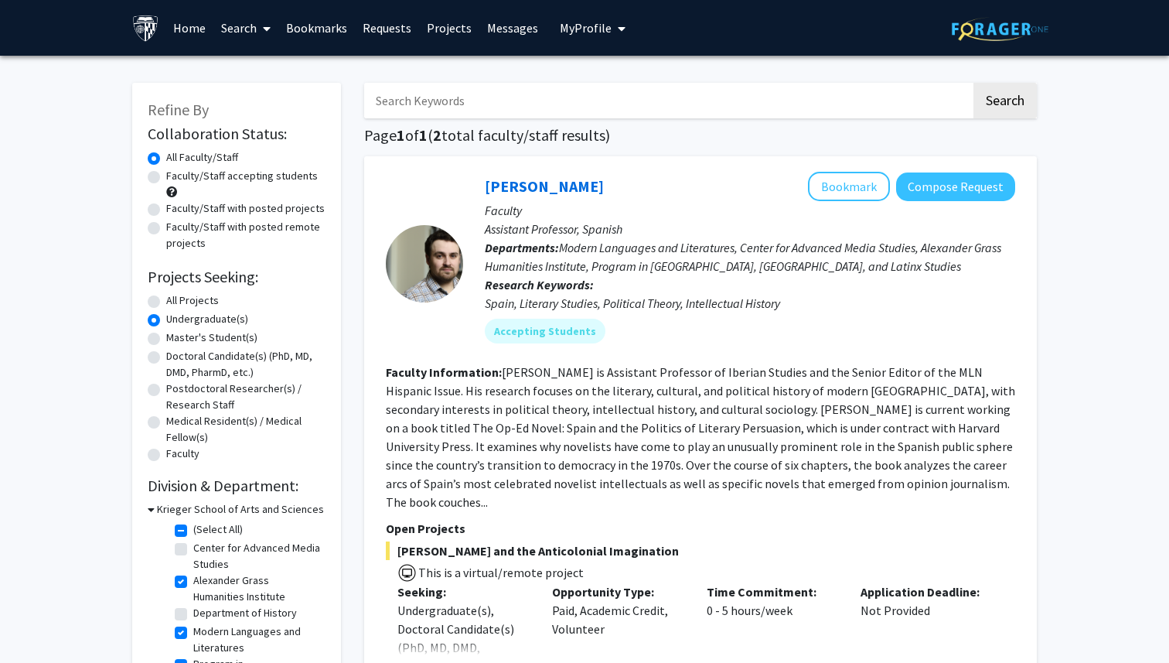
scroll to position [36, 0]
click at [193, 629] on label "Program in Latin American, Caribbean, and Latinx Studies" at bounding box center [257, 651] width 128 height 65
click at [193, 629] on input "Program in Latin American, Caribbean, and Latinx Studies" at bounding box center [198, 624] width 10 height 10
checkbox input "false"
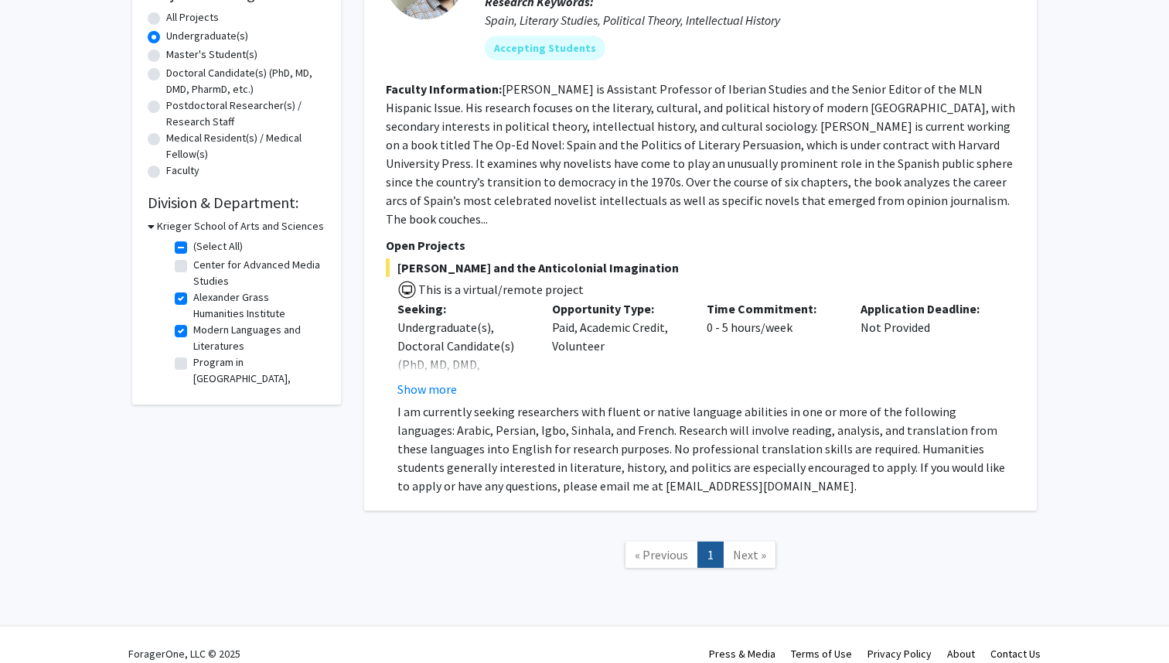
click at [752, 547] on span "Next »" at bounding box center [749, 554] width 33 height 15
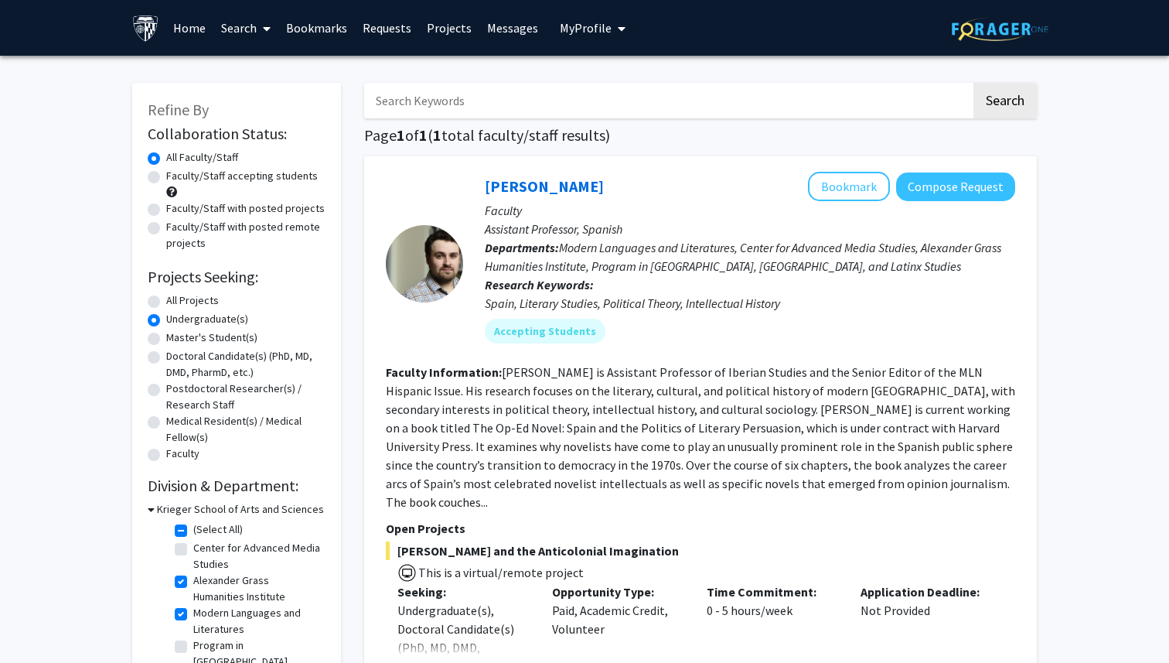
click at [202, 172] on label "Faculty/Staff accepting students" at bounding box center [242, 176] width 152 height 16
click at [176, 172] on input "Faculty/Staff accepting students" at bounding box center [171, 173] width 10 height 10
radio input "true"
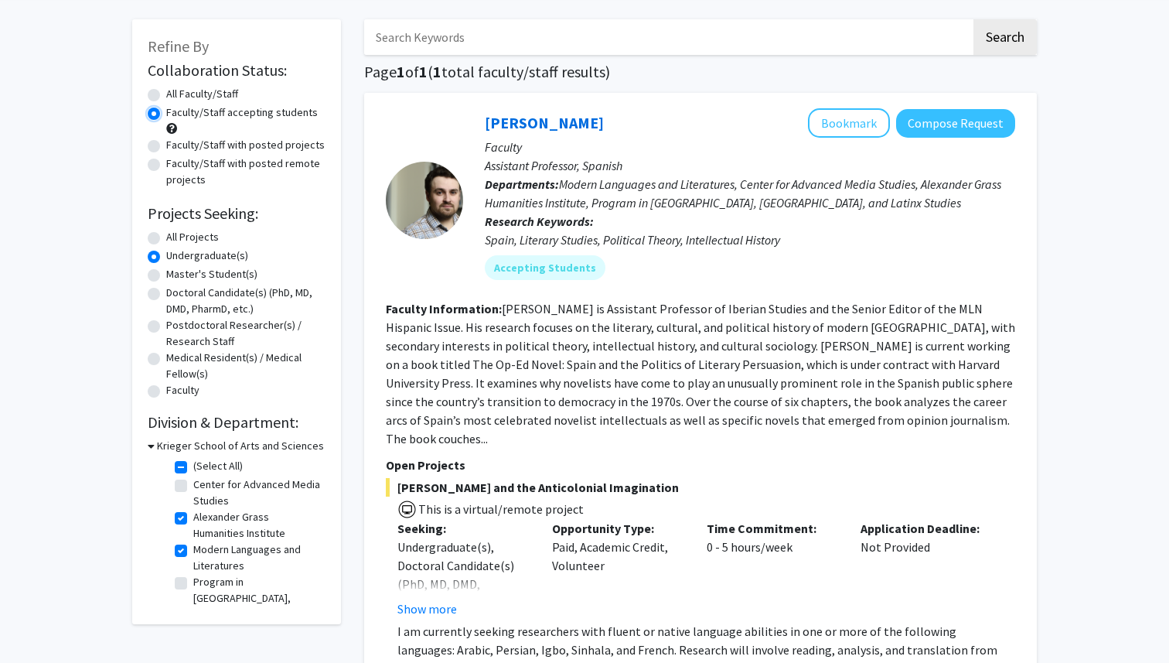
scroll to position [283, 0]
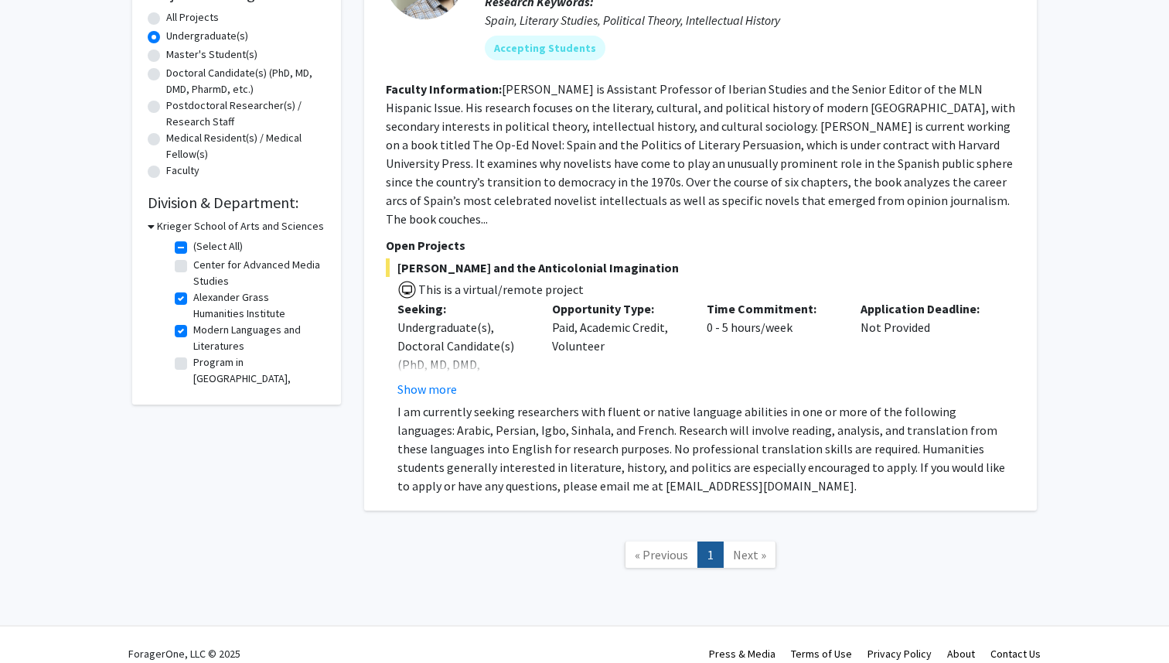
click at [193, 330] on label "Modern Languages and Literatures" at bounding box center [257, 338] width 128 height 32
click at [193, 330] on input "Modern Languages and Literatures" at bounding box center [198, 327] width 10 height 10
checkbox input "false"
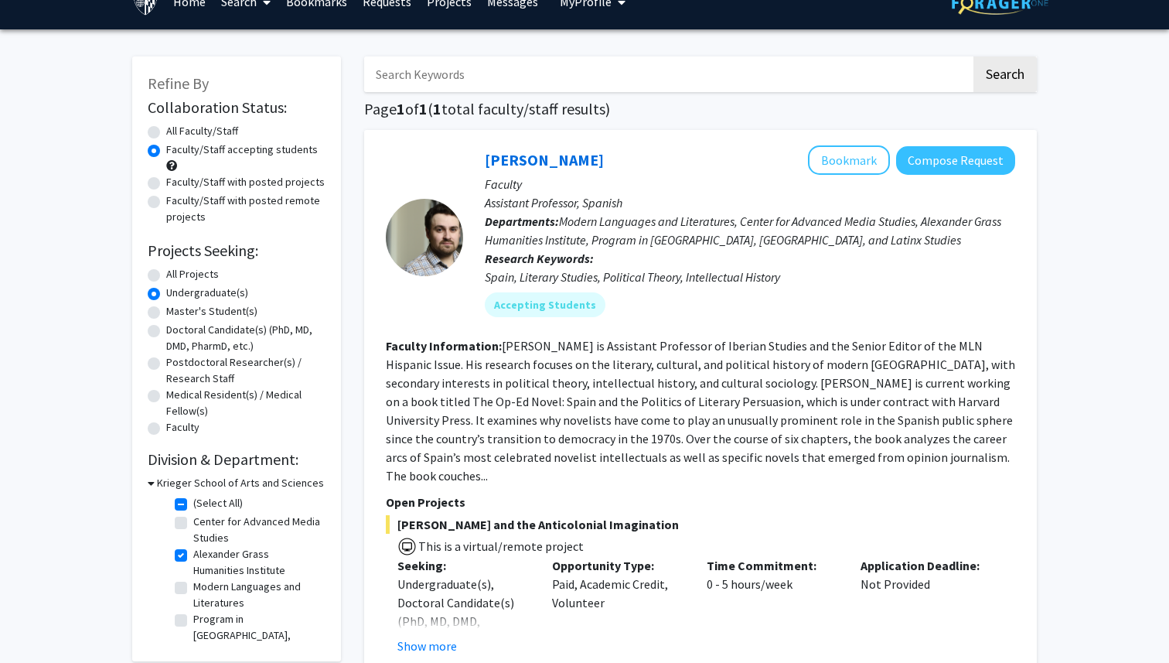
scroll to position [27, 0]
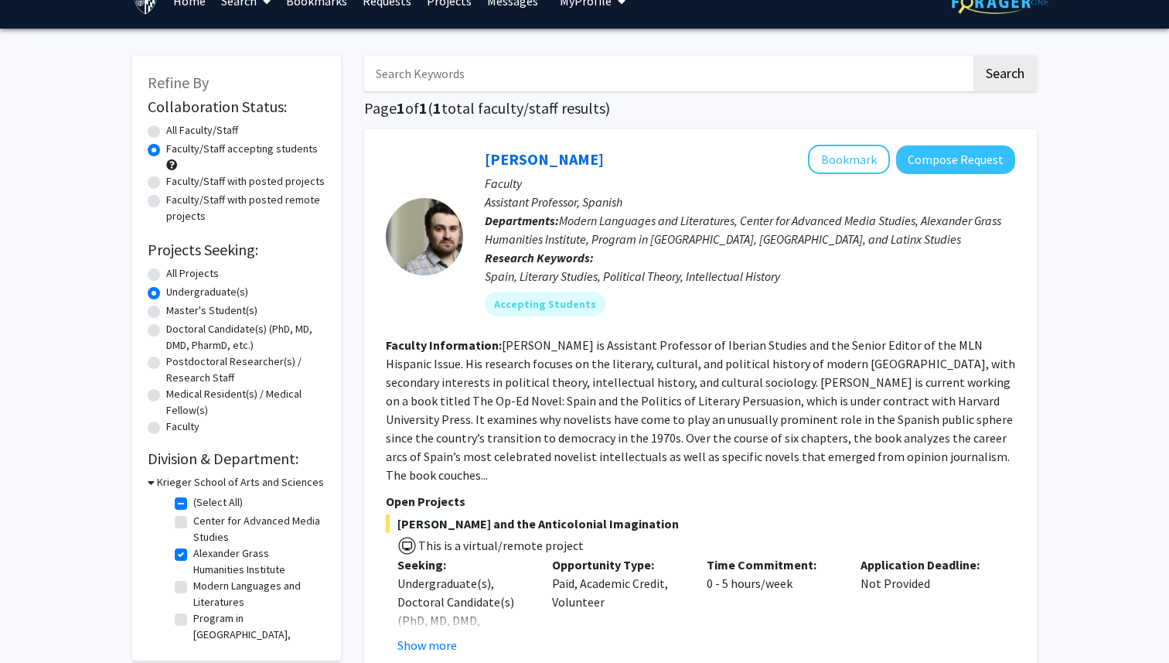
click at [215, 131] on label "All Faculty/Staff" at bounding box center [202, 130] width 72 height 16
click at [176, 131] on input "All Faculty/Staff" at bounding box center [171, 127] width 10 height 10
radio input "true"
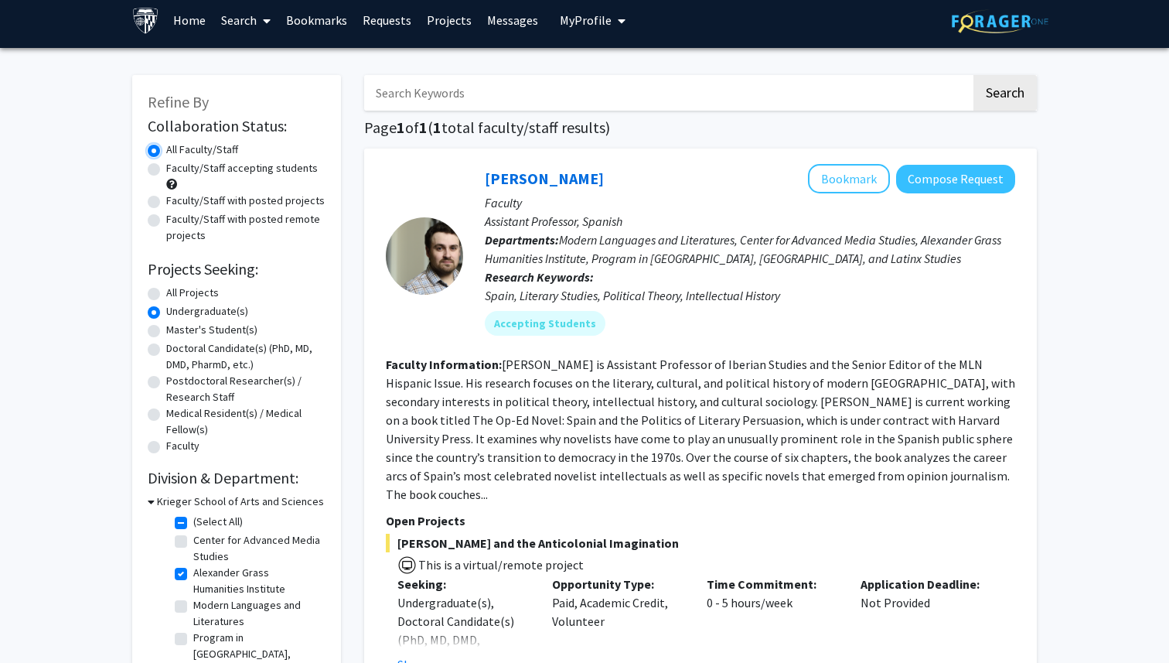
scroll to position [11, 0]
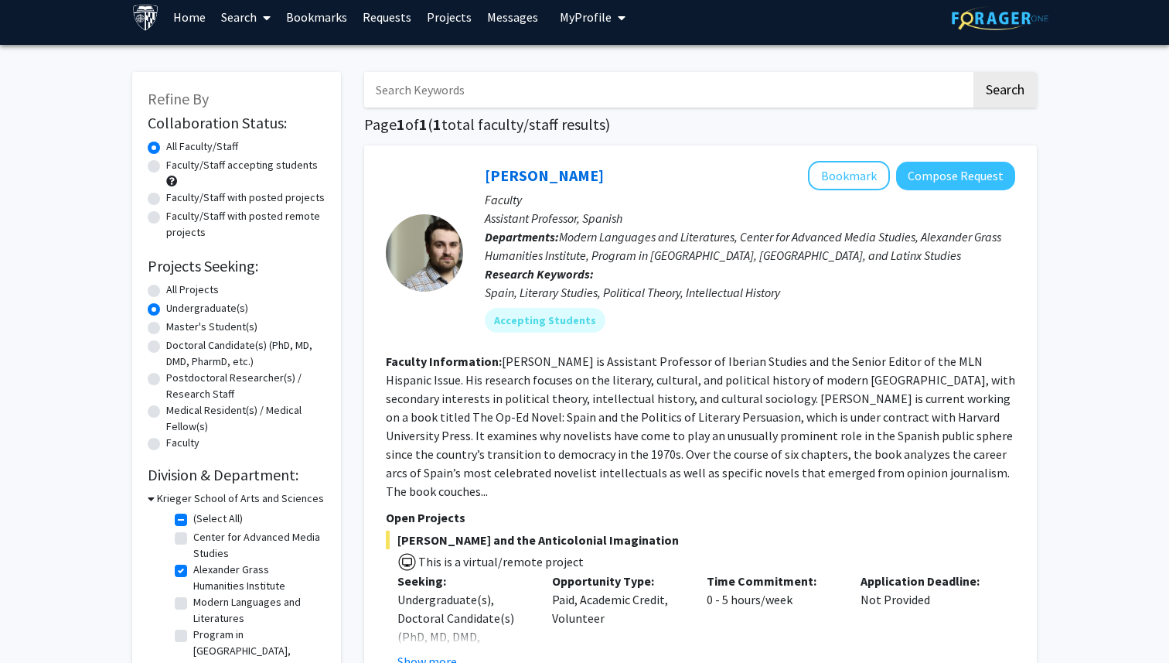
click at [234, 302] on label "Undergraduate(s)" at bounding box center [207, 308] width 82 height 16
click at [176, 302] on input "Undergraduate(s)" at bounding box center [171, 305] width 10 height 10
click at [186, 445] on label "Faculty" at bounding box center [182, 443] width 33 height 16
click at [176, 445] on input "Faculty" at bounding box center [171, 440] width 10 height 10
radio input "true"
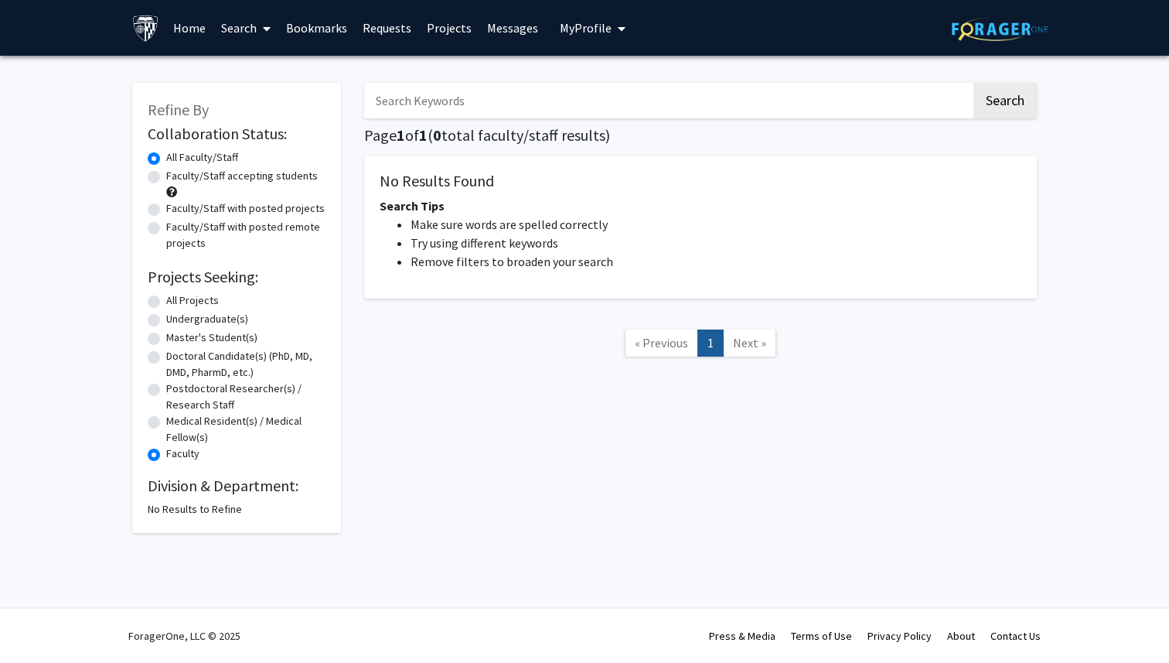
click at [195, 299] on label "All Projects" at bounding box center [192, 300] width 53 height 16
click at [176, 299] on input "All Projects" at bounding box center [171, 297] width 10 height 10
radio input "true"
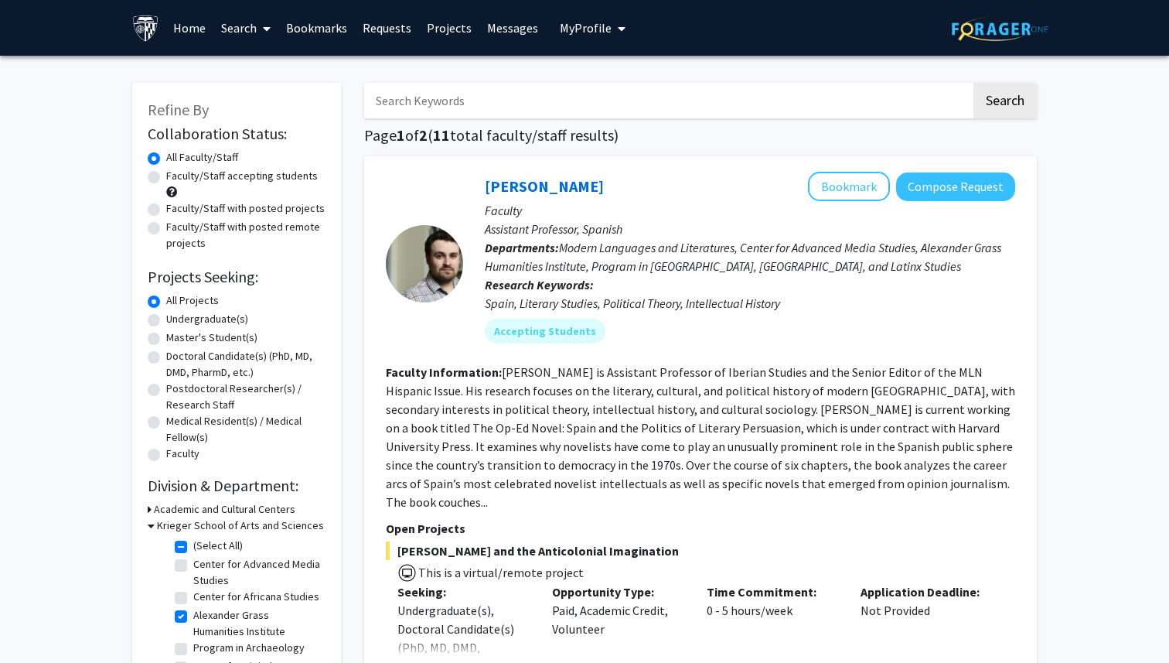
click at [253, 172] on label "Faculty/Staff accepting students" at bounding box center [242, 176] width 152 height 16
click at [176, 172] on input "Faculty/Staff accepting students" at bounding box center [171, 173] width 10 height 10
radio input "true"
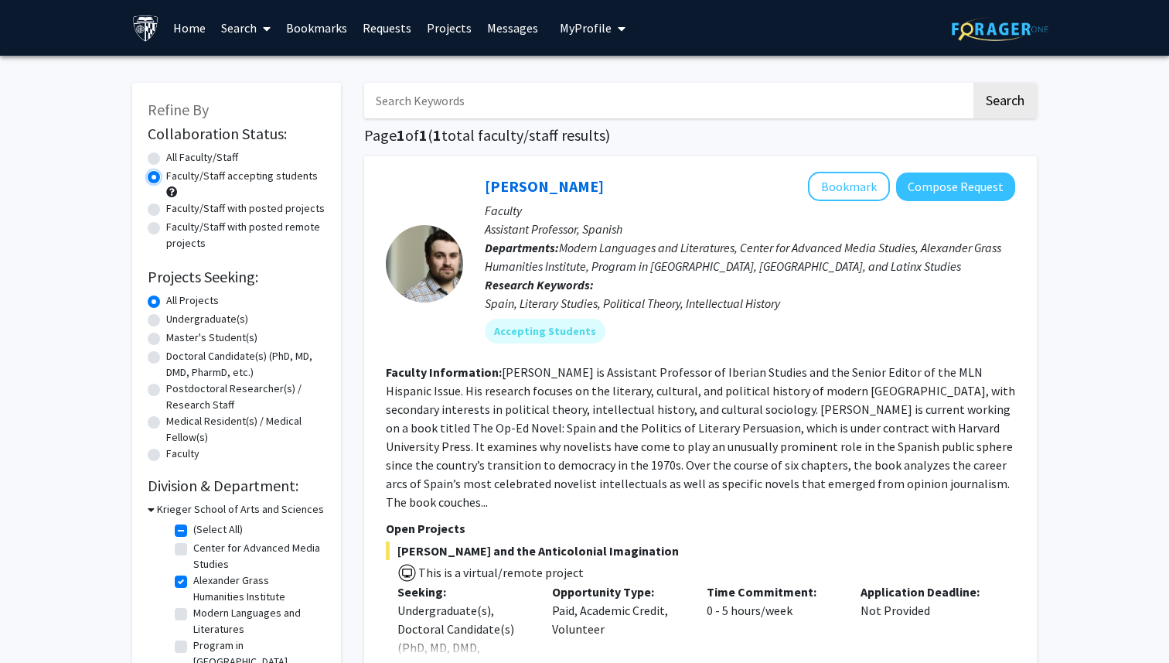
scroll to position [153, 0]
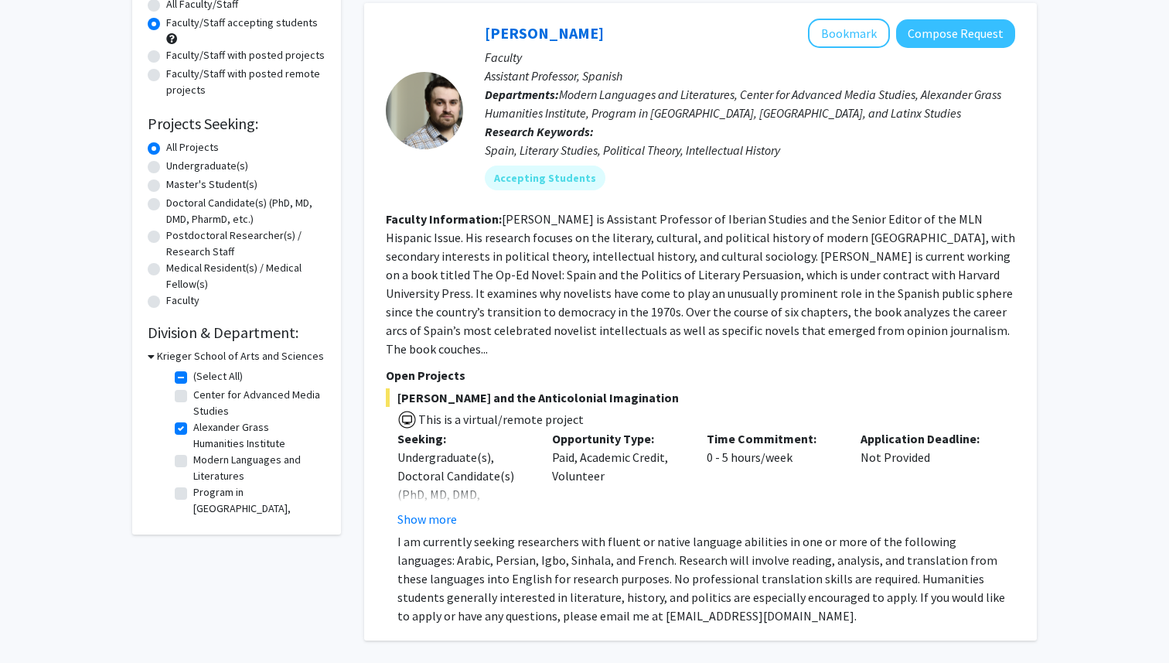
click at [193, 377] on label "(Select All)" at bounding box center [217, 376] width 49 height 16
click at [193, 377] on input "(Select All)" at bounding box center [198, 373] width 10 height 10
checkbox input "false"
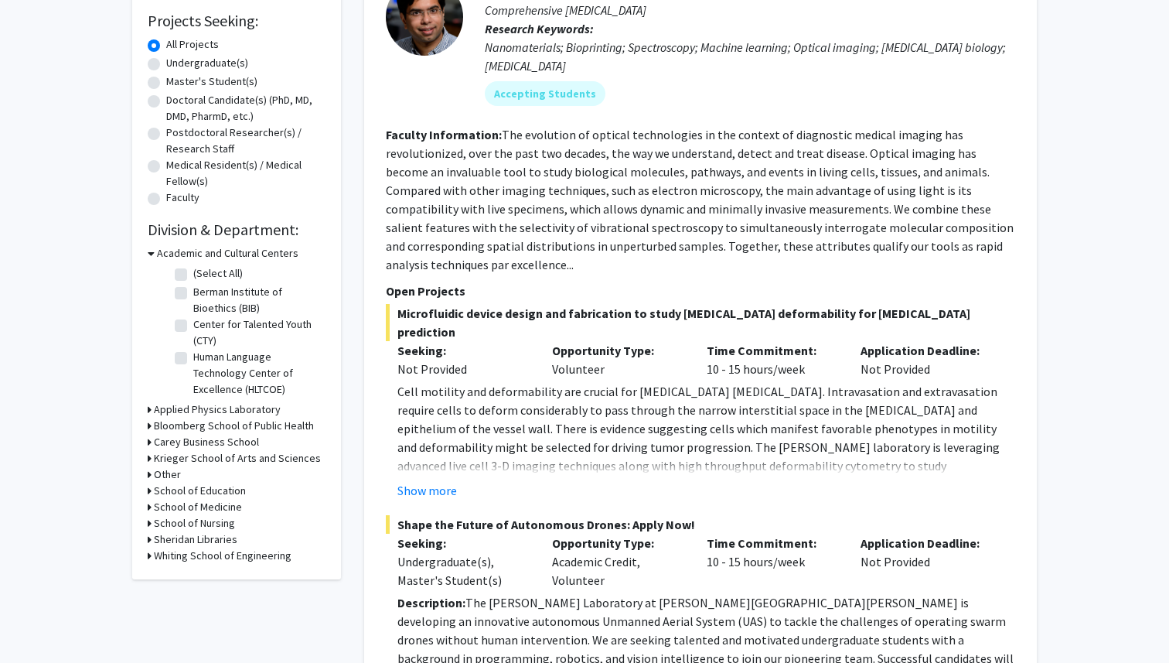
scroll to position [258, 0]
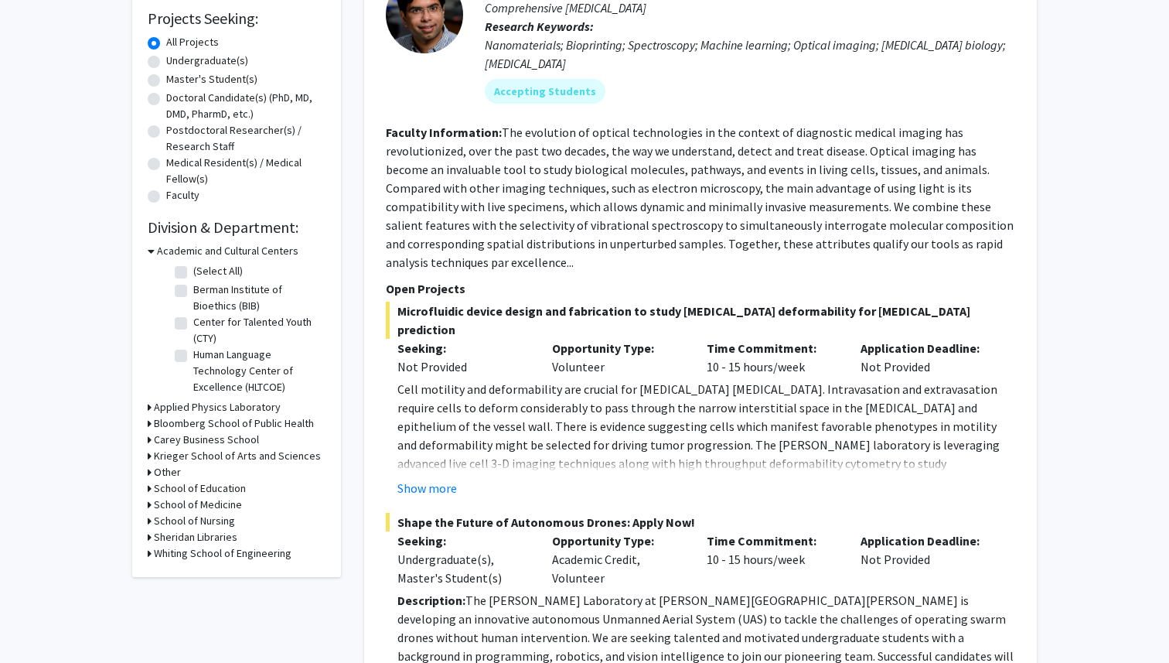
click at [173, 472] on h3 "Other" at bounding box center [167, 472] width 27 height 16
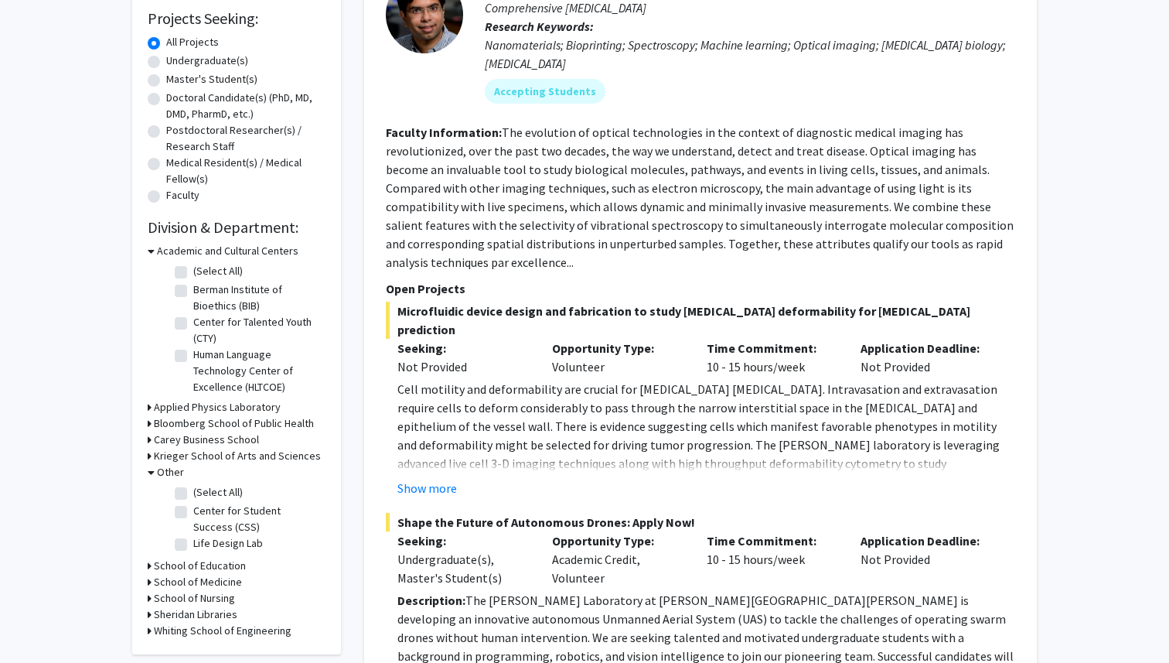
click at [188, 543] on fg-checkbox "Life Design Lab Life Design Lab" at bounding box center [248, 544] width 147 height 19
click at [193, 542] on label "Life Design Lab" at bounding box center [228, 543] width 70 height 16
click at [193, 542] on input "Life Design Lab" at bounding box center [198, 540] width 10 height 10
checkbox input "true"
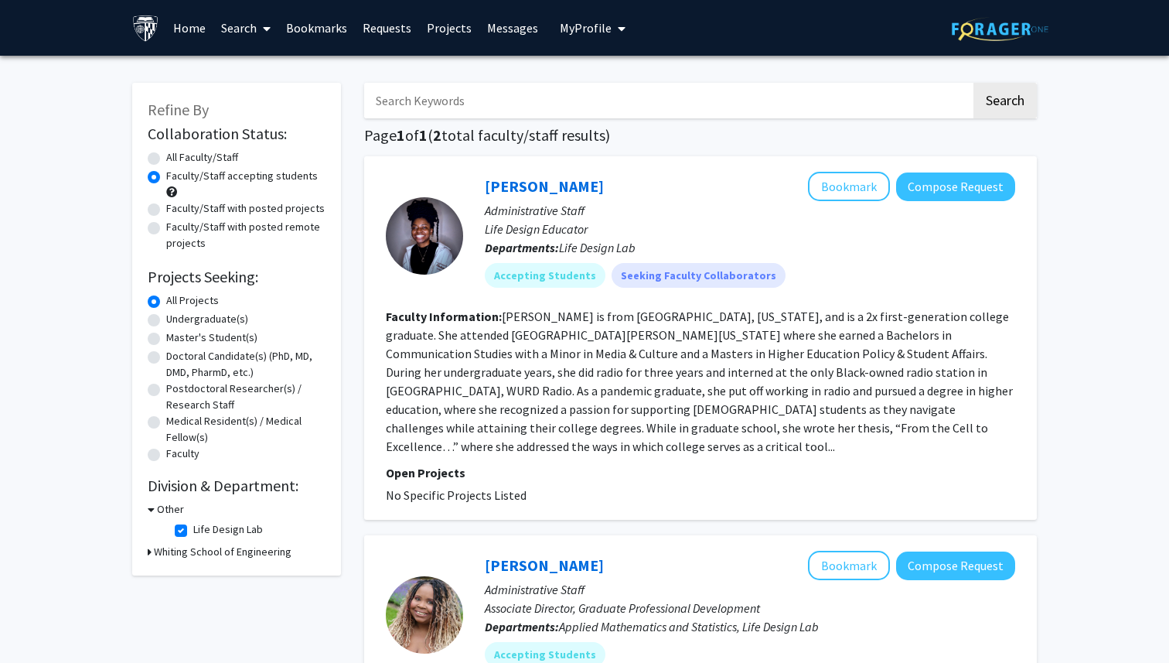
click at [256, 27] on link "Search" at bounding box center [245, 28] width 65 height 54
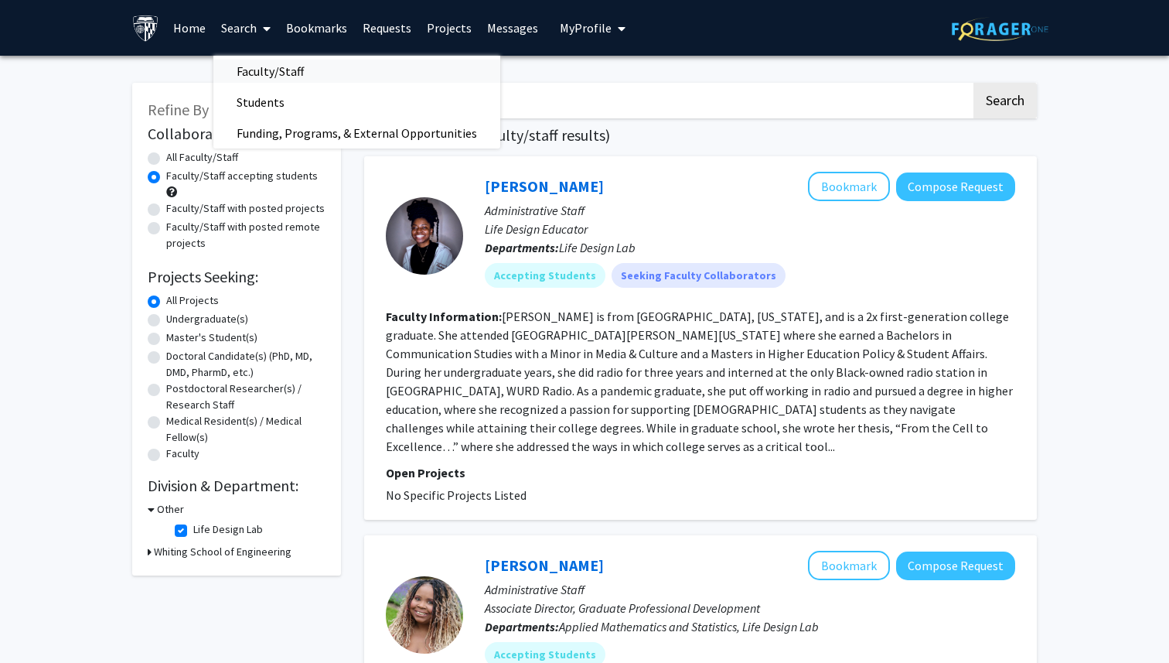
click at [278, 67] on span "Faculty/Staff" at bounding box center [270, 71] width 114 height 31
radio input "true"
checkbox input "false"
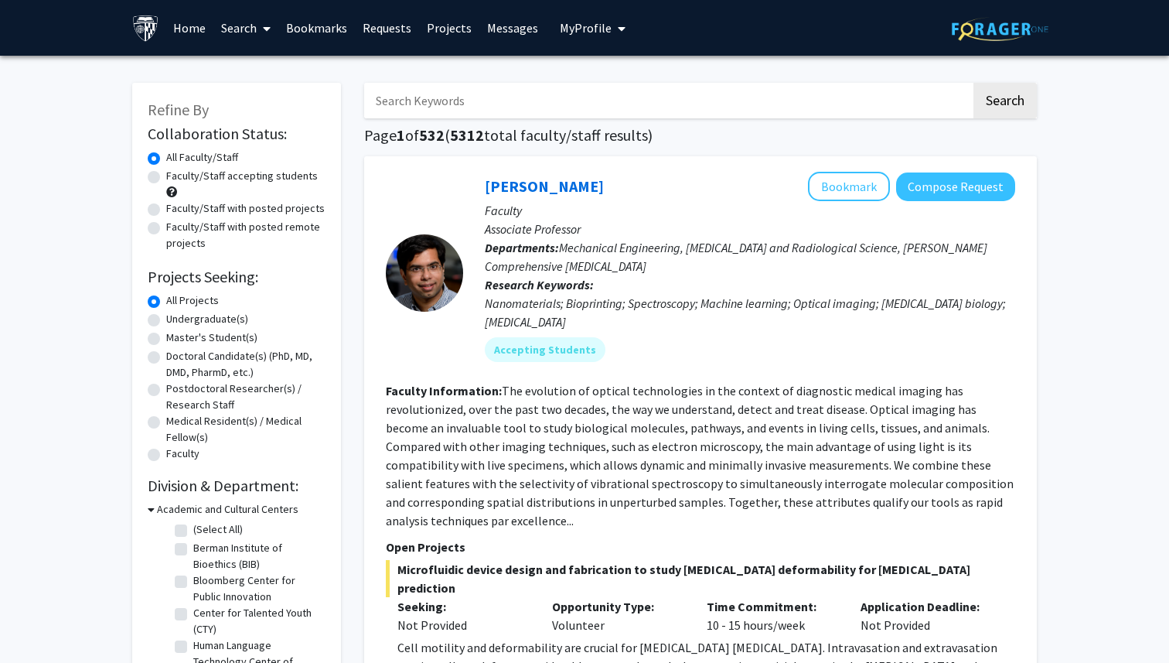
click at [472, 98] on input "Search Keywords" at bounding box center [667, 101] width 607 height 36
type input "China"
click at [974, 83] on button "Search" at bounding box center [1005, 101] width 63 height 36
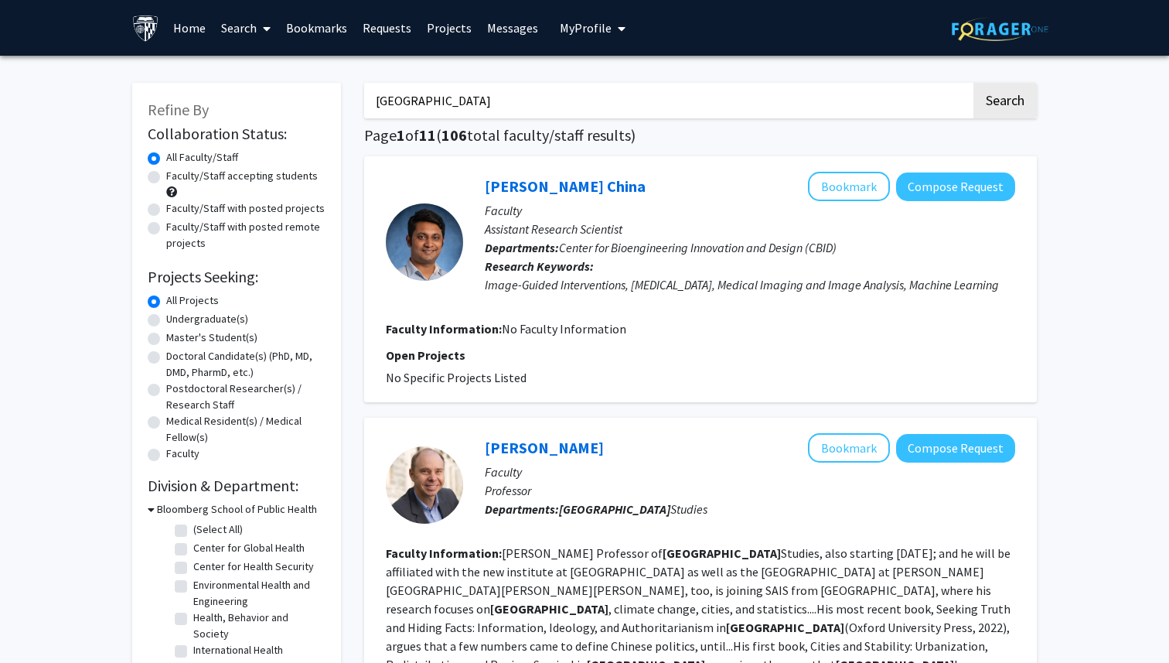
scroll to position [192, 0]
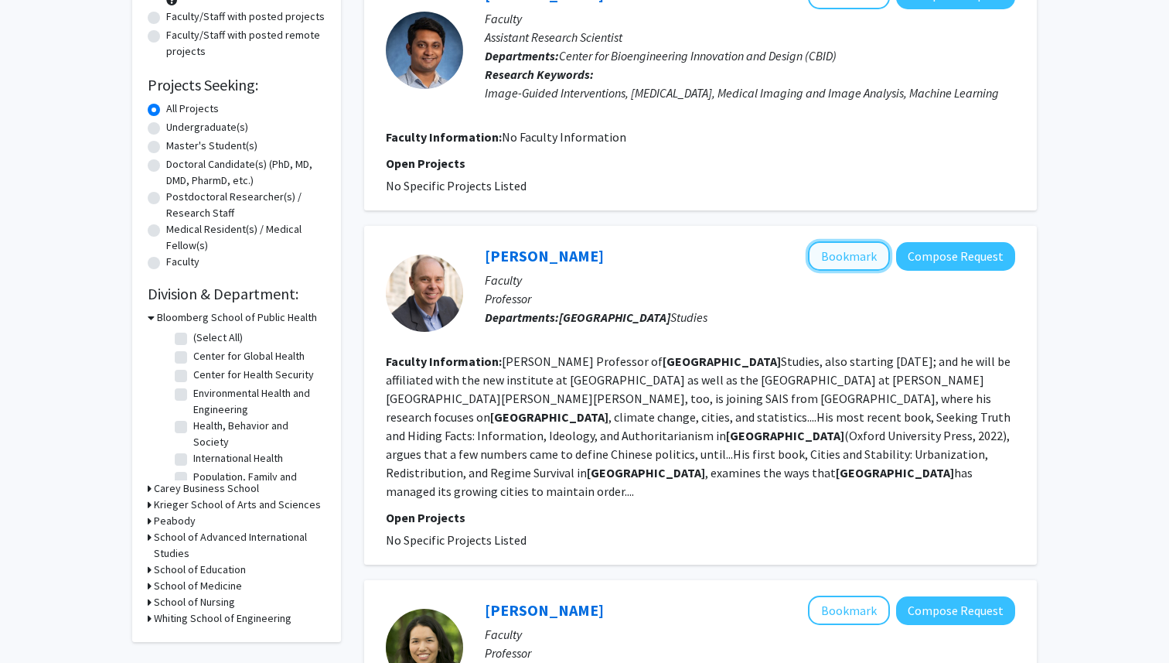
click at [844, 269] on button "Bookmark" at bounding box center [849, 255] width 82 height 29
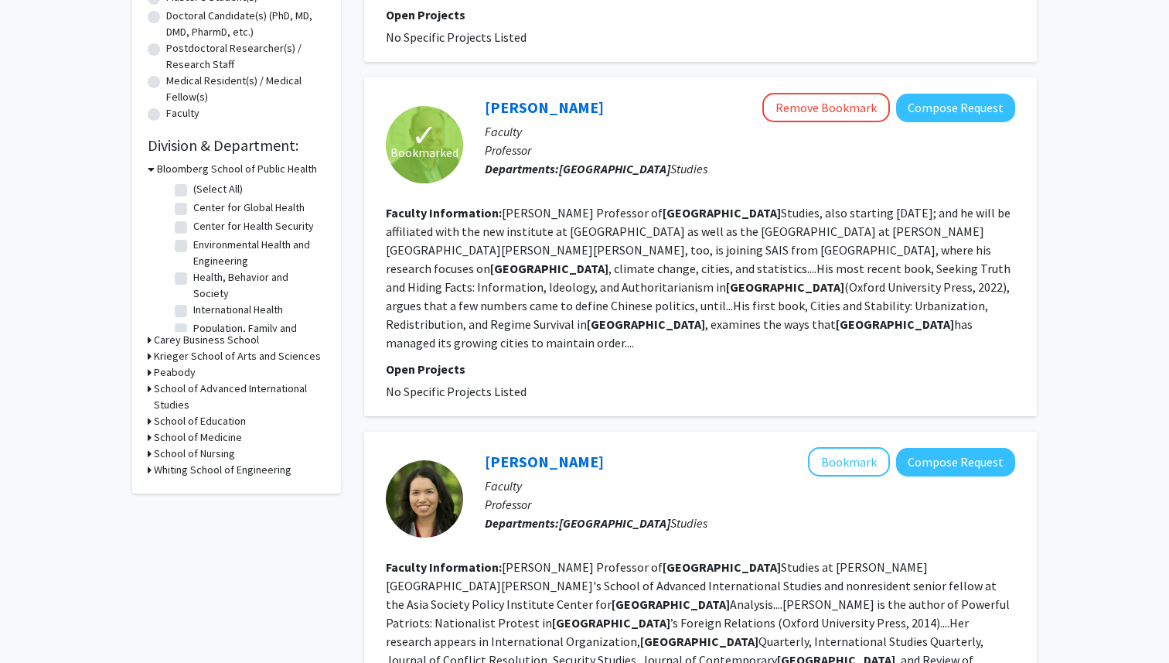
scroll to position [343, 0]
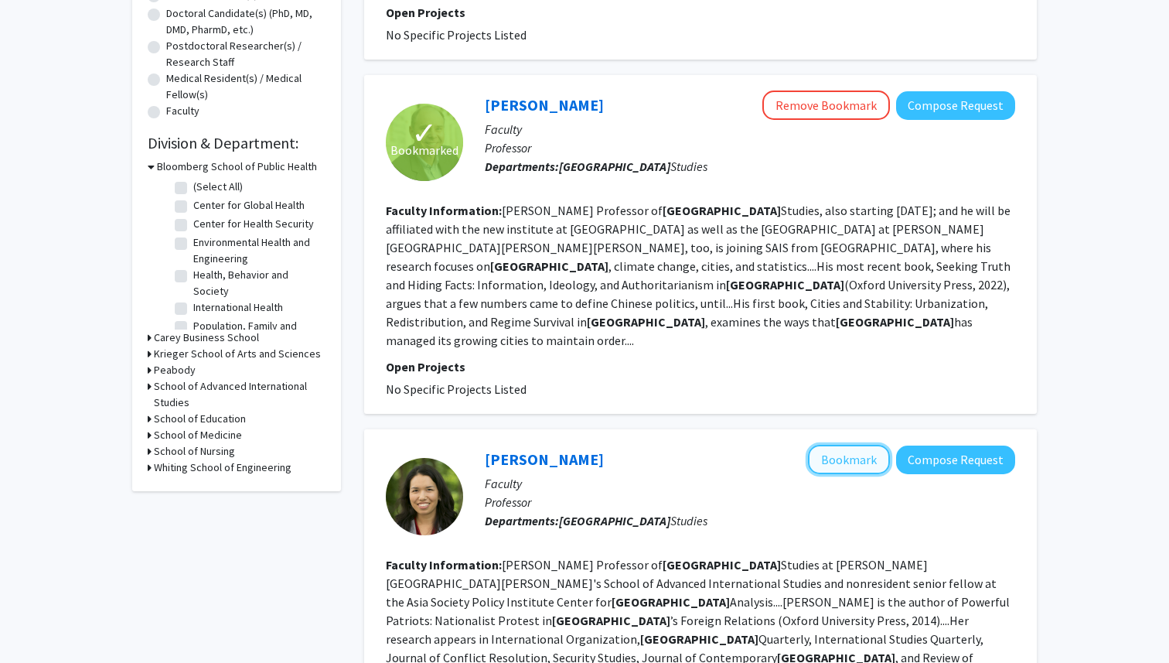
click at [841, 445] on button "Bookmark" at bounding box center [849, 459] width 82 height 29
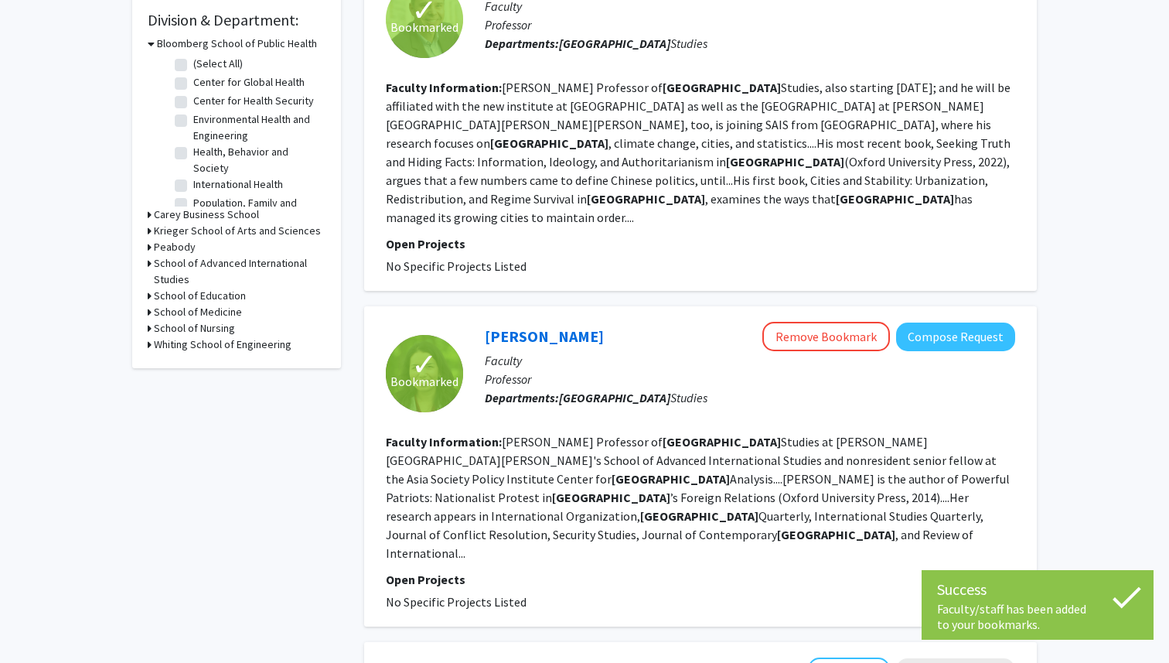
scroll to position [467, 0]
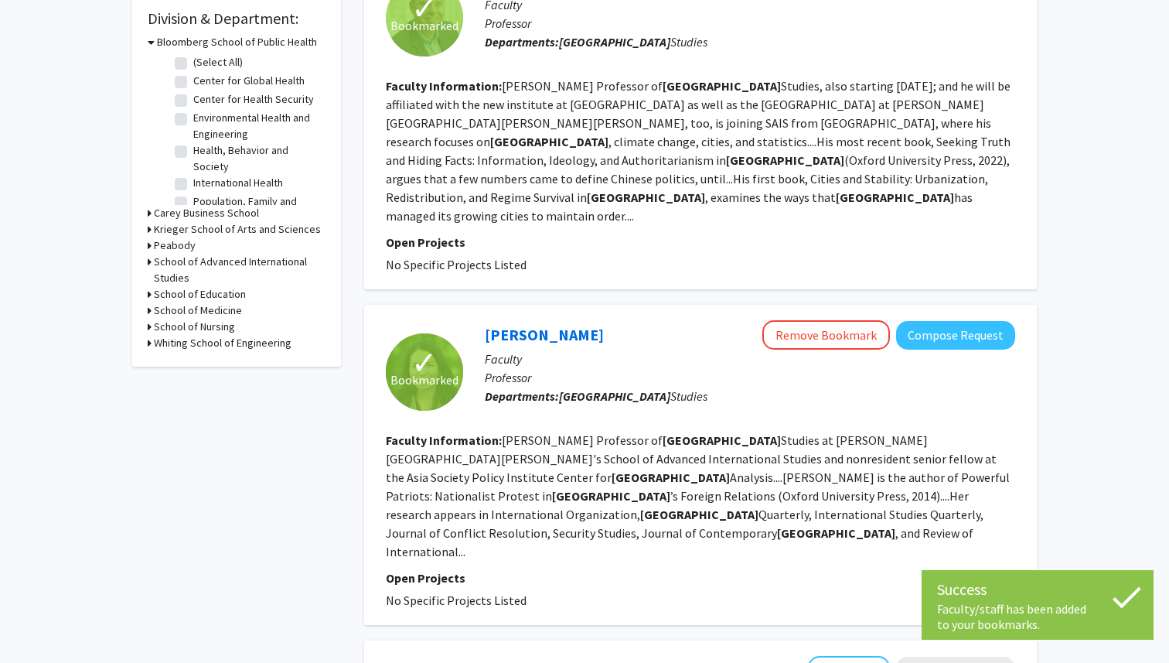
click at [641, 159] on fg-read-more "Doak Barnett Professor of China Studies, also starting July 1, 2024; and he wil…" at bounding box center [698, 150] width 625 height 145
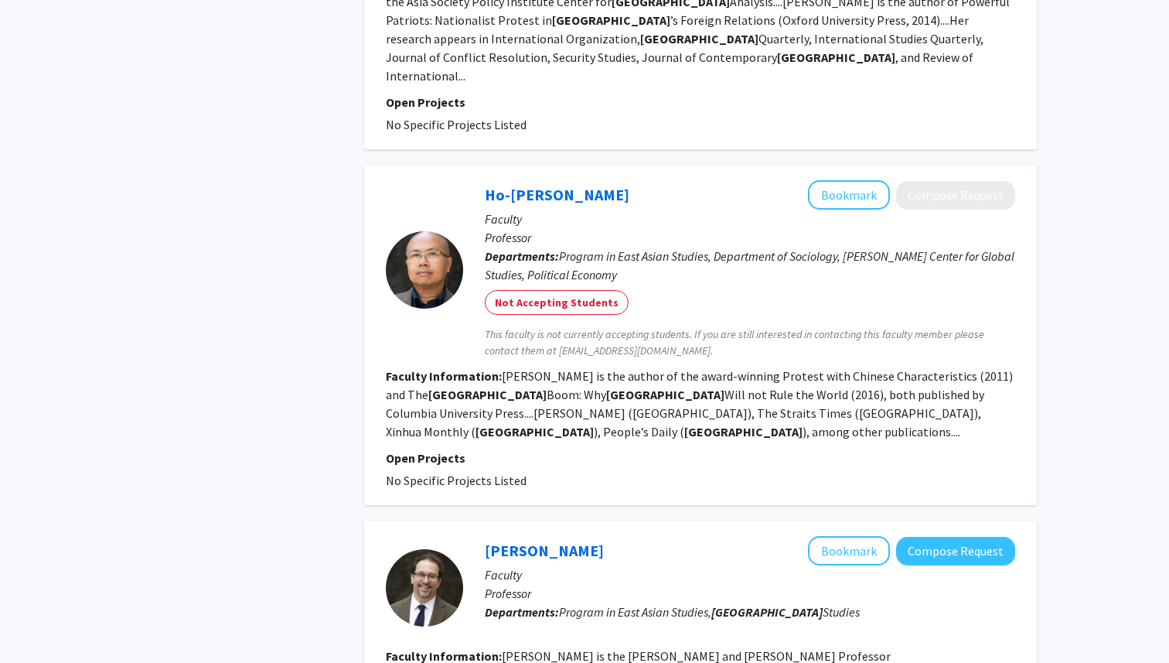
scroll to position [1070, 0]
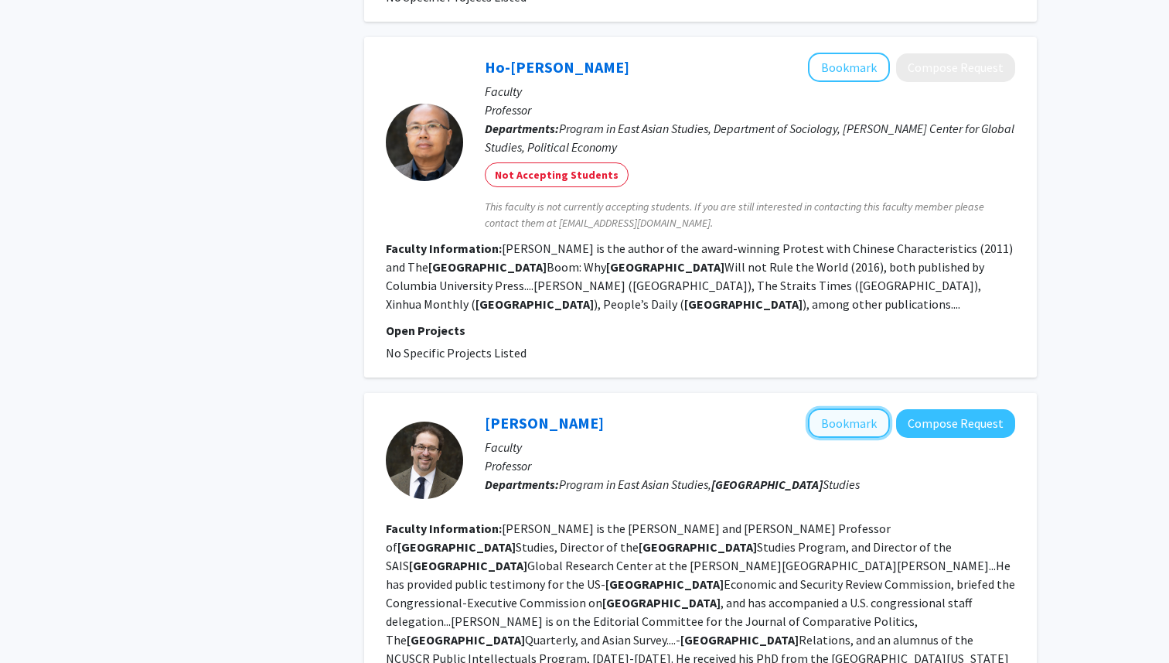
click at [857, 408] on button "Bookmark" at bounding box center [849, 422] width 82 height 29
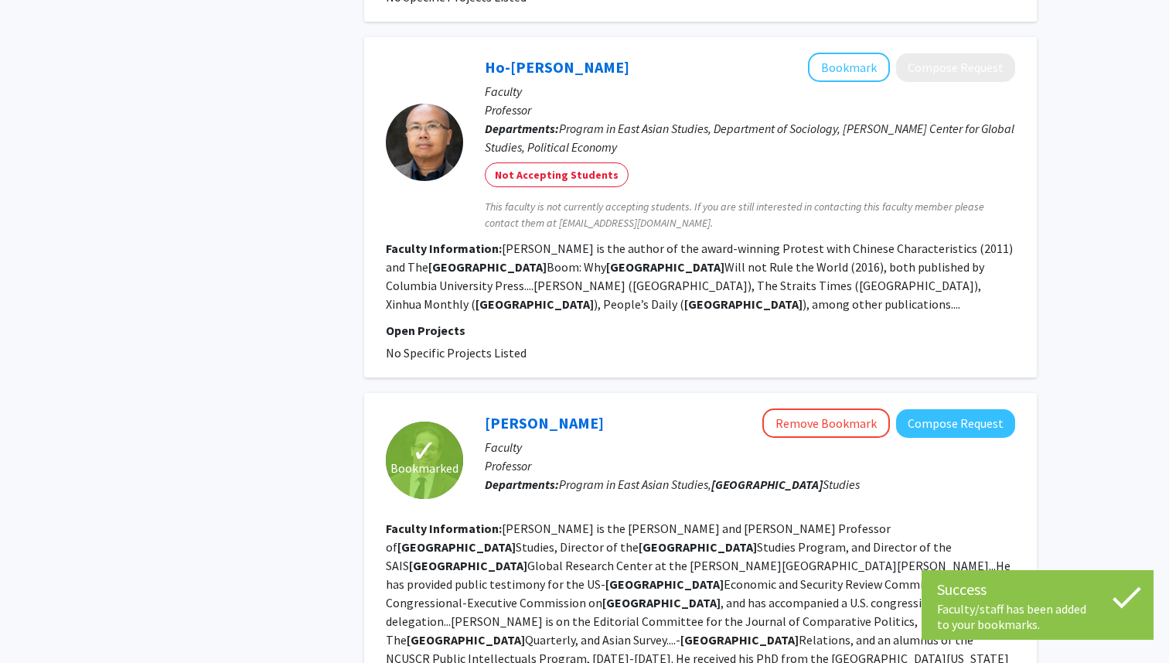
click at [976, 541] on fg-read-more "Andrew Mertha is the George and Sadie Hyman Professor of China Studies, Directo…" at bounding box center [700, 602] width 629 height 164
click at [954, 520] on fg-read-more "Andrew Mertha is the George and Sadie Hyman Professor of China Studies, Directo…" at bounding box center [700, 602] width 629 height 164
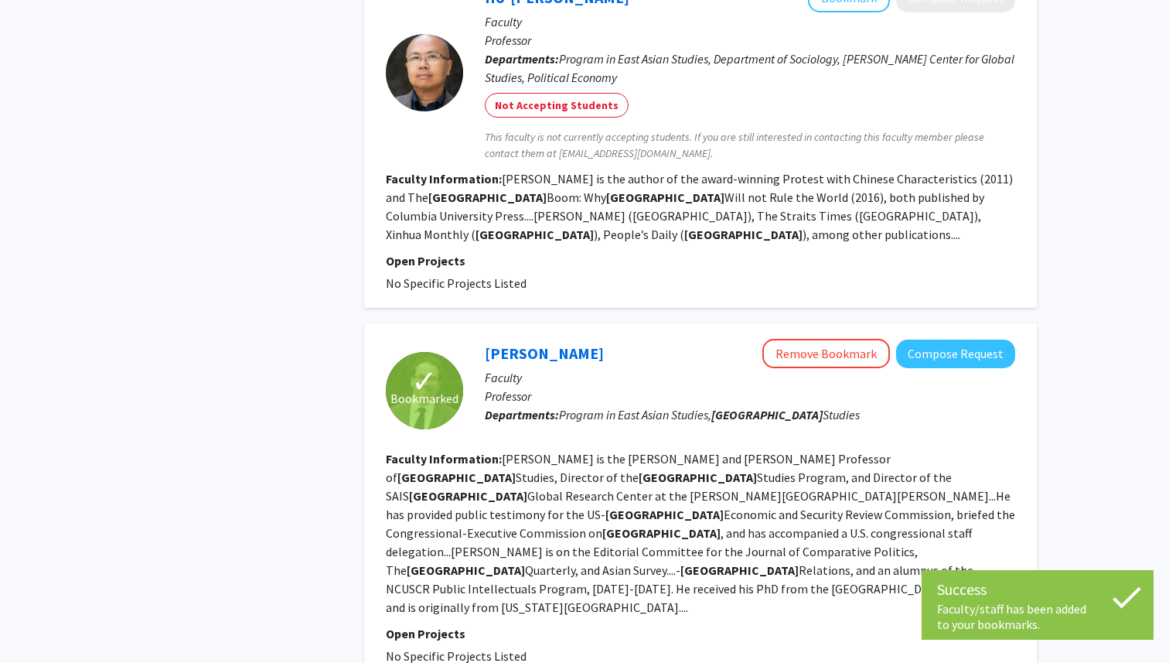
scroll to position [1141, 0]
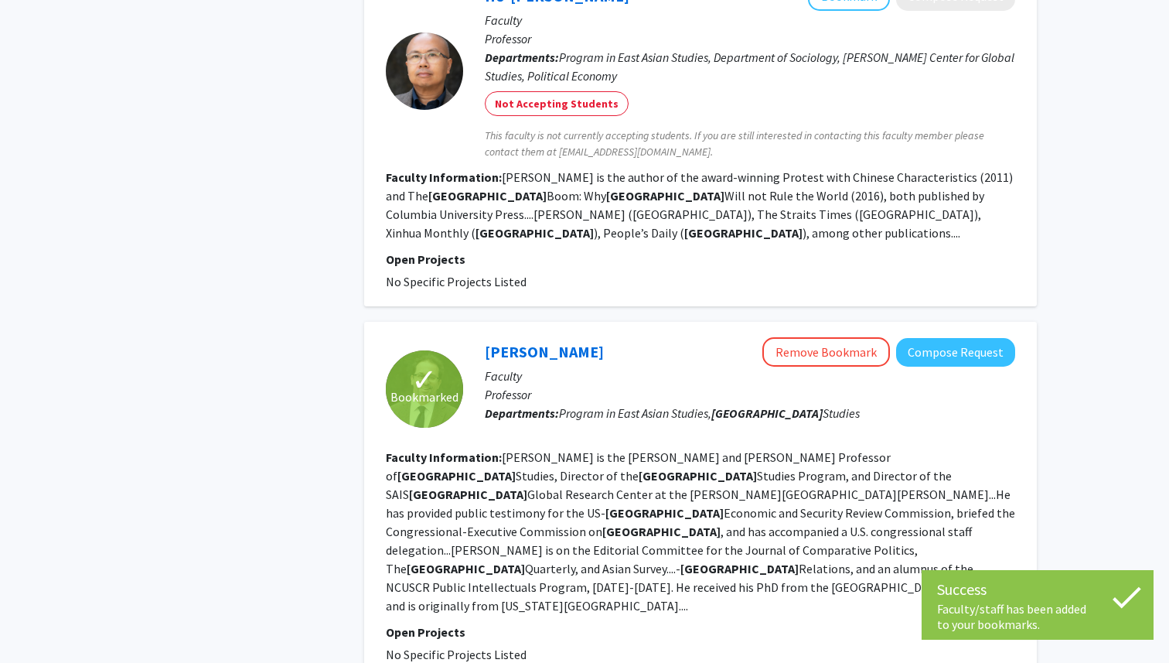
click at [913, 623] on p "Open Projects" at bounding box center [700, 632] width 629 height 19
click at [909, 449] on fg-read-more "Andrew Mertha is the George and Sadie Hyman Professor of China Studies, Directo…" at bounding box center [700, 531] width 629 height 164
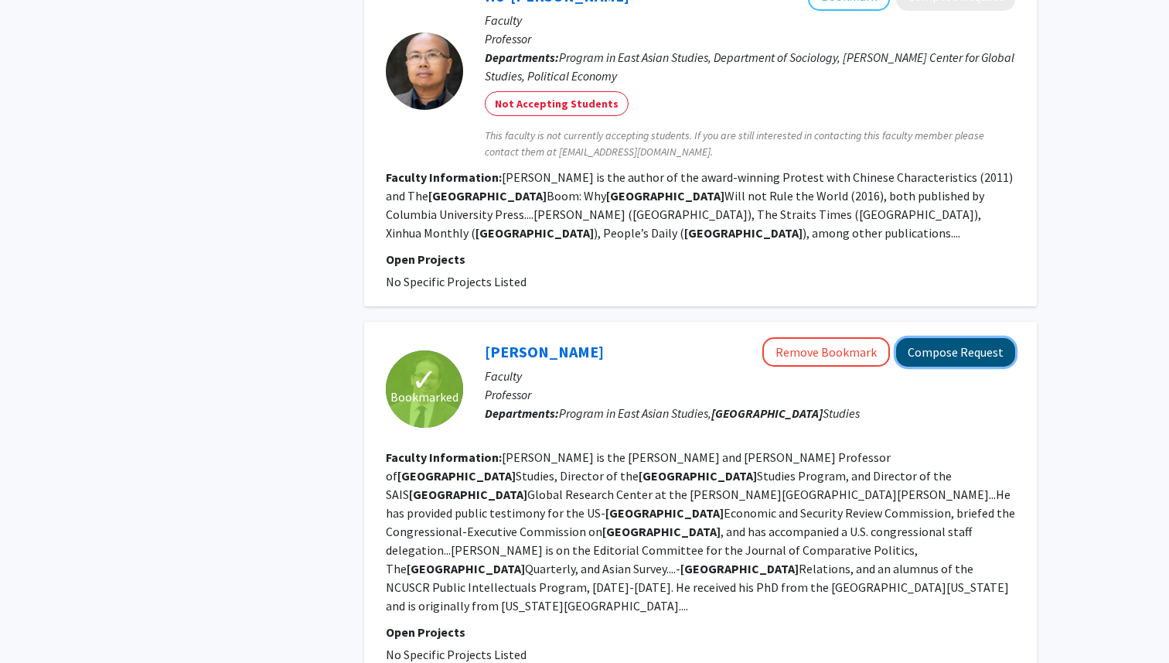
click at [960, 338] on button "Compose Request" at bounding box center [955, 352] width 119 height 29
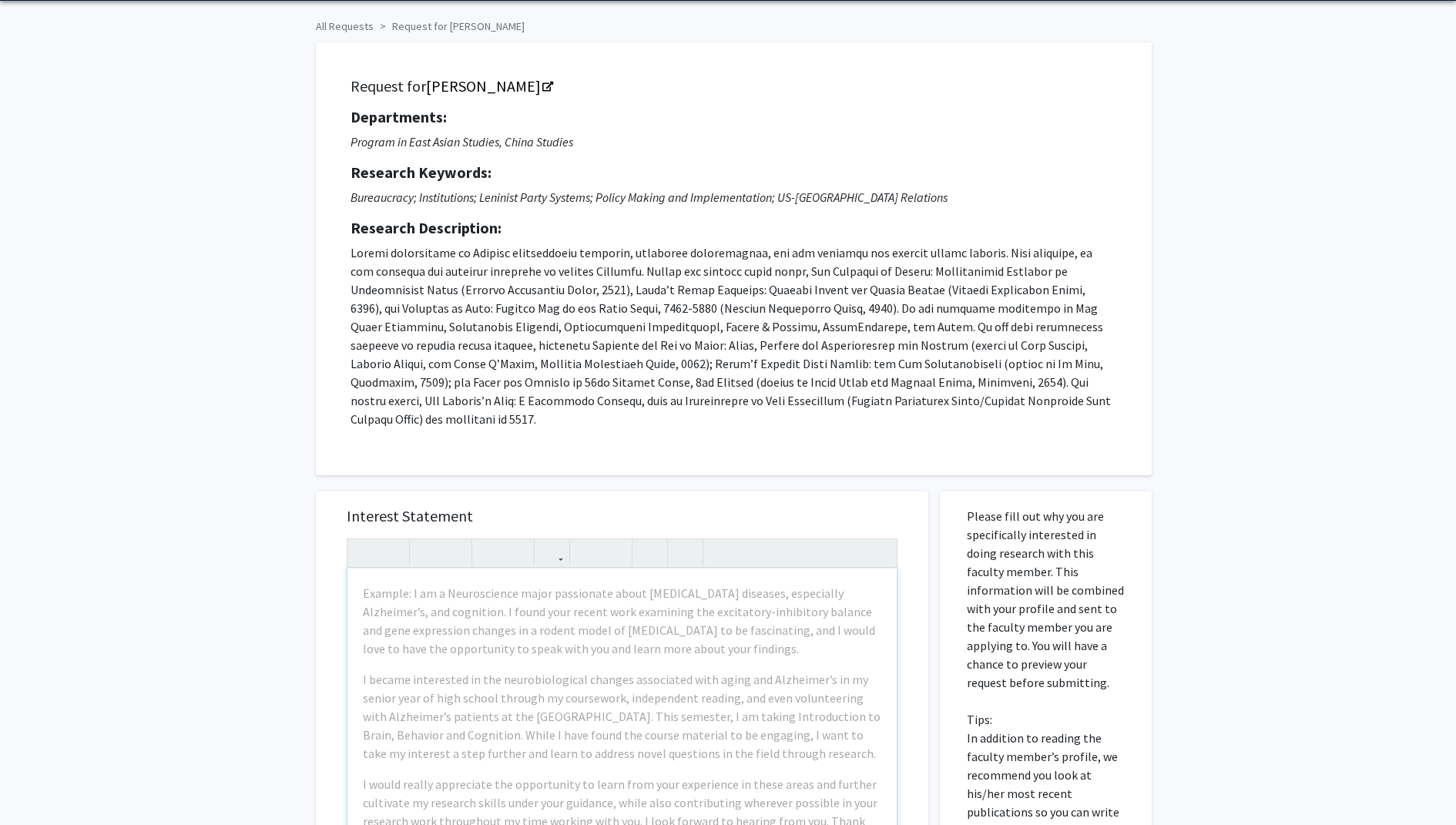
scroll to position [54, 0]
